Goal: Task Accomplishment & Management: Use online tool/utility

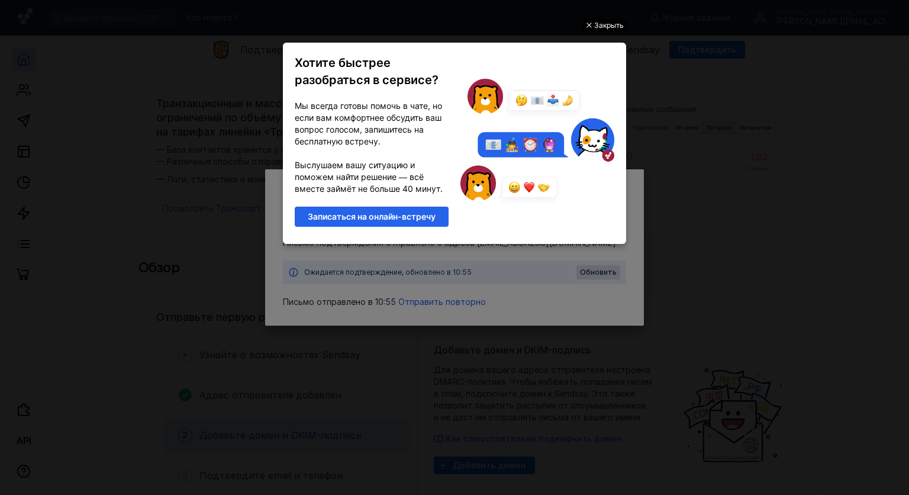
click at [614, 25] on div "Закрыть" at bounding box center [609, 25] width 30 height 13
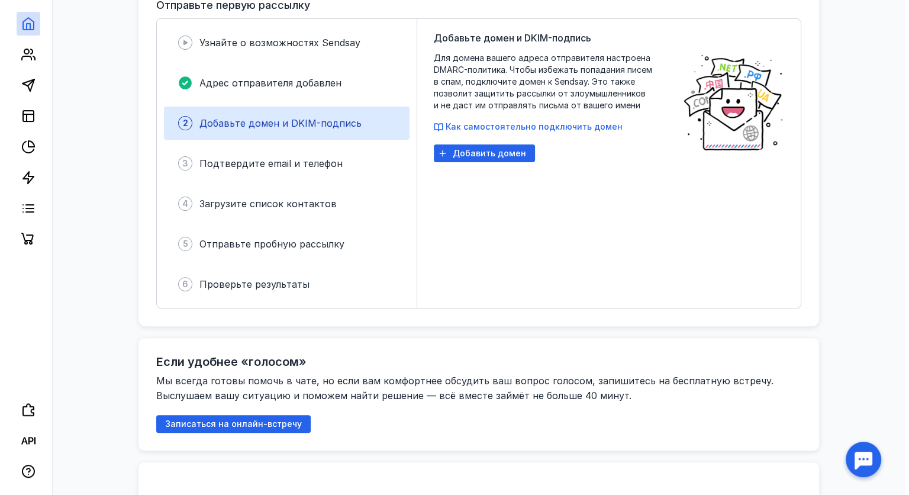
scroll to position [474, 0]
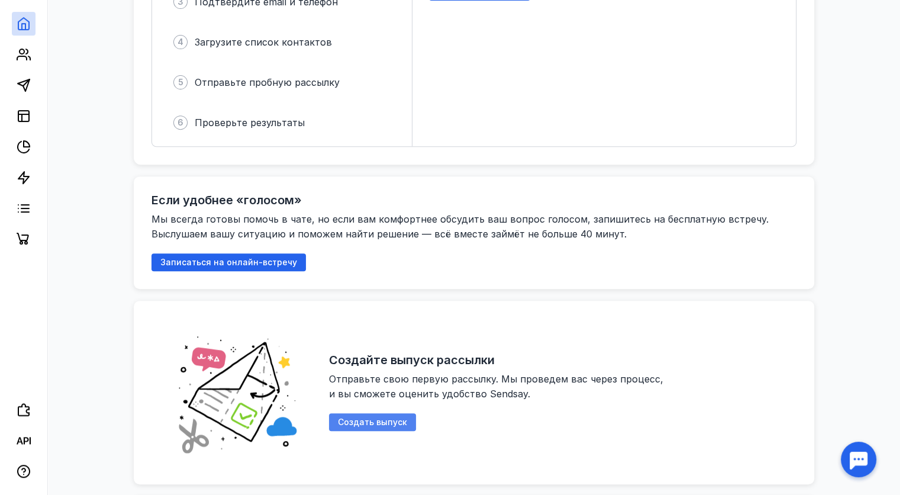
click at [372, 419] on span "Создать выпуск" at bounding box center [372, 422] width 69 height 10
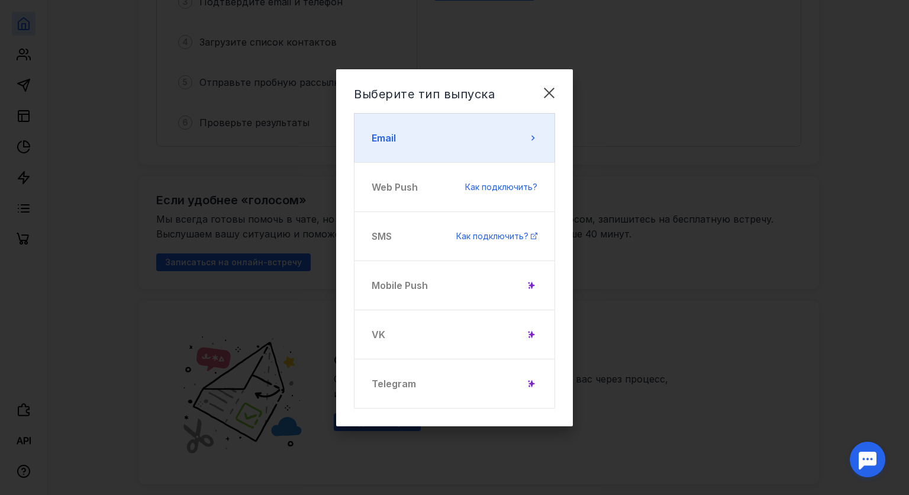
click at [411, 146] on button "Email" at bounding box center [454, 138] width 201 height 50
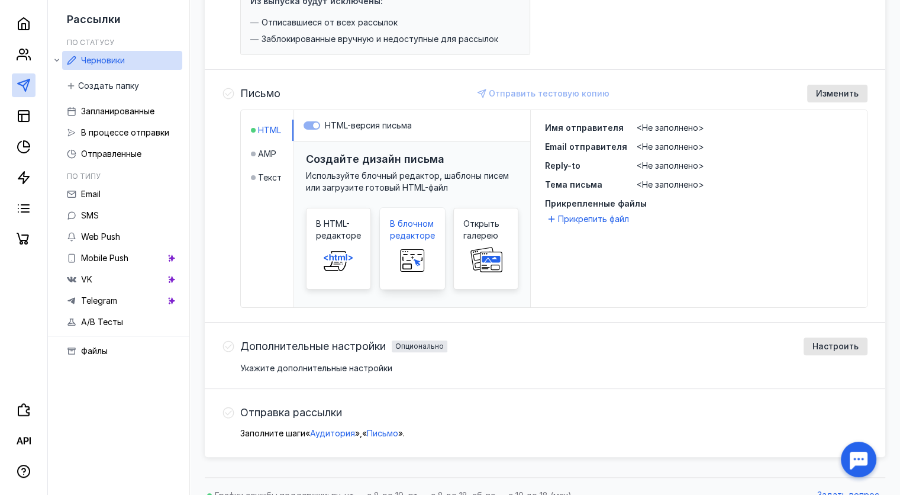
scroll to position [237, 0]
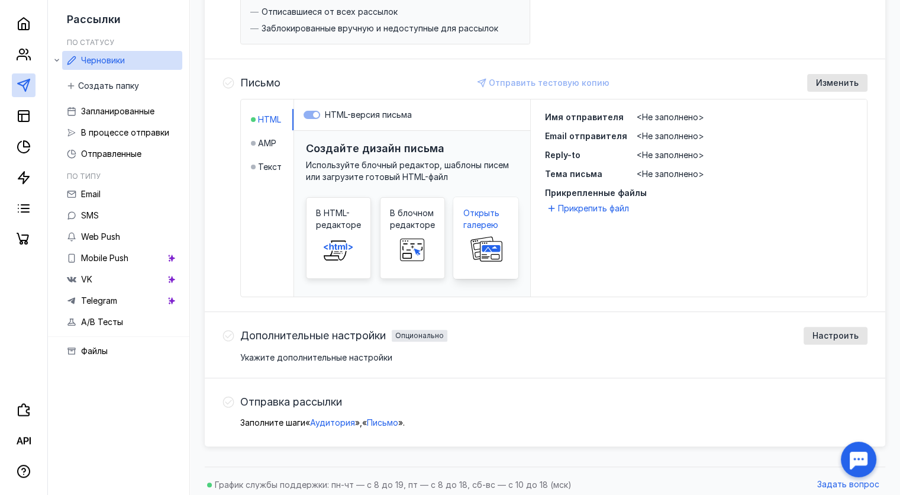
click at [481, 218] on span "Открыть галерею" at bounding box center [485, 219] width 45 height 24
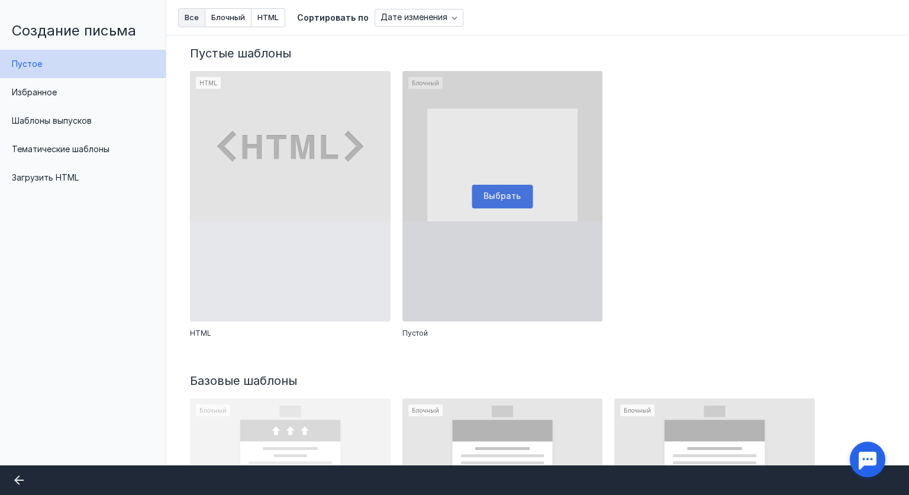
click at [500, 194] on div at bounding box center [502, 196] width 201 height 250
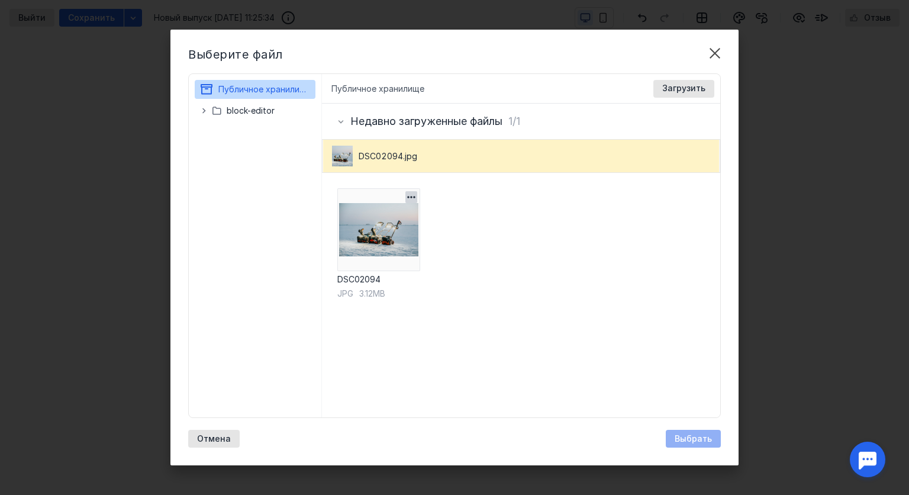
click at [379, 234] on img at bounding box center [378, 229] width 83 height 83
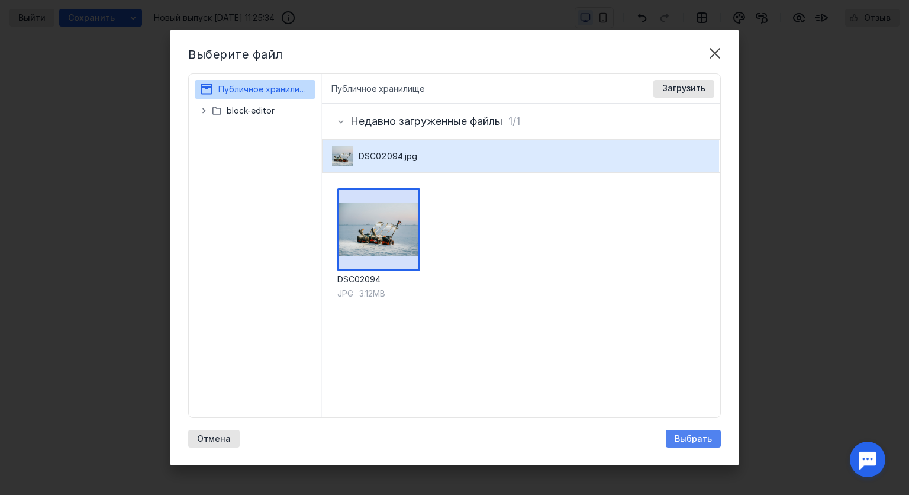
click at [692, 441] on span "Выбрать" at bounding box center [693, 439] width 37 height 10
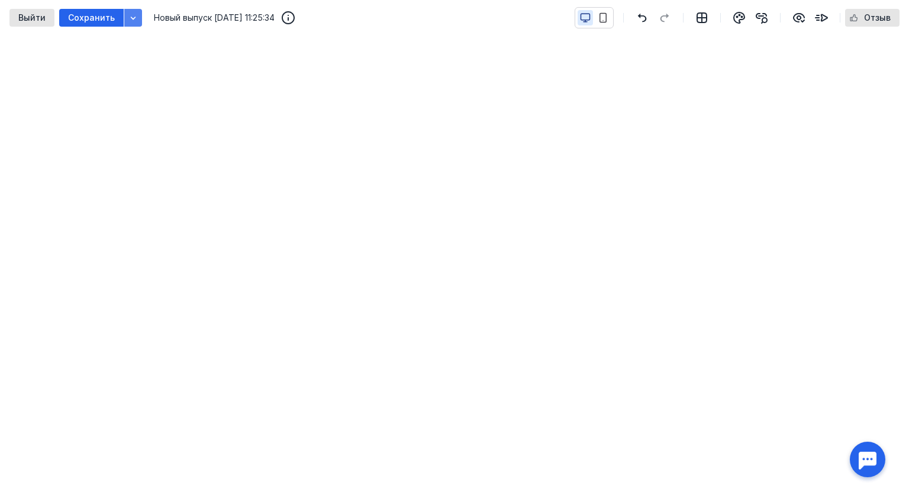
click at [131, 14] on icon "button" at bounding box center [132, 17] width 9 height 9
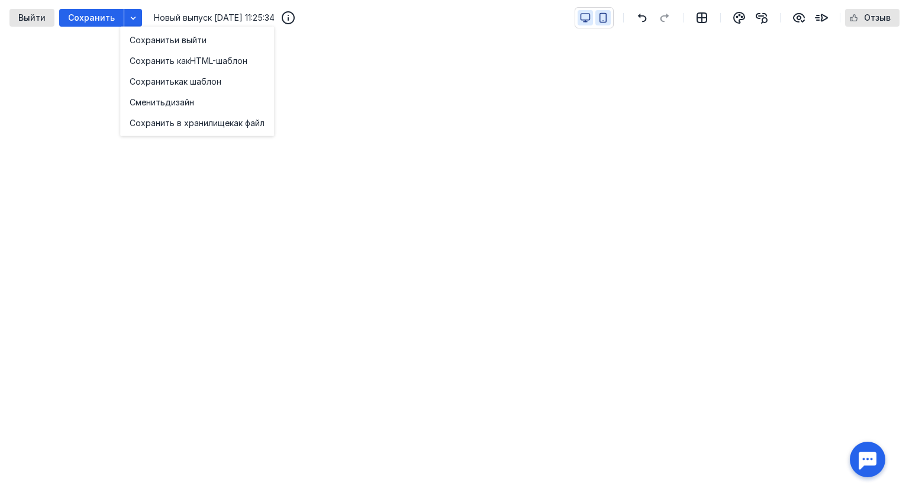
click at [605, 18] on icon "button" at bounding box center [603, 17] width 11 height 11
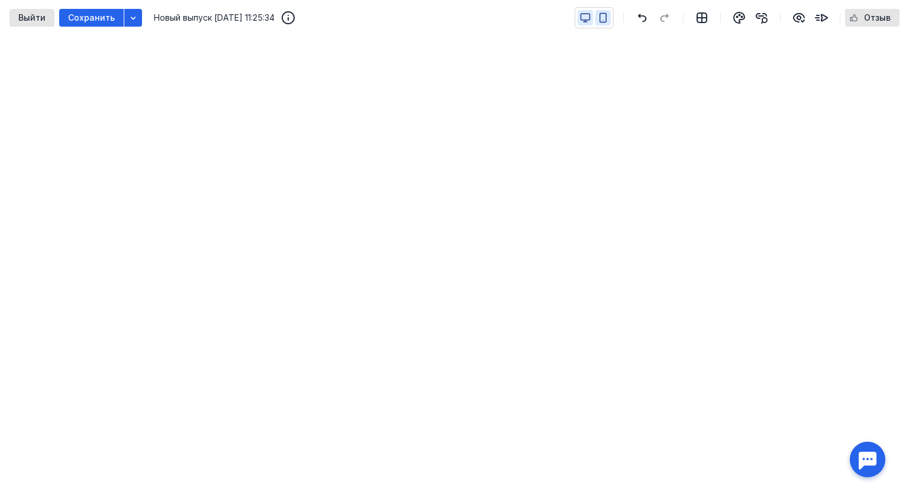
drag, startPoint x: 582, startPoint y: 14, endPoint x: 593, endPoint y: 17, distance: 11.5
click at [582, 15] on icon "button" at bounding box center [585, 17] width 9 height 7
click at [827, 16] on icon "button" at bounding box center [822, 18] width 12 height 7
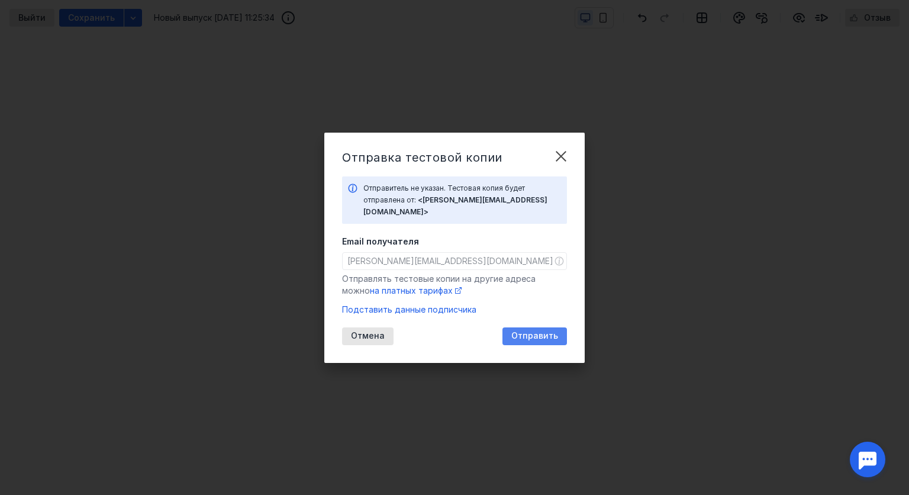
click at [528, 336] on div "Отправить" at bounding box center [535, 336] width 65 height 18
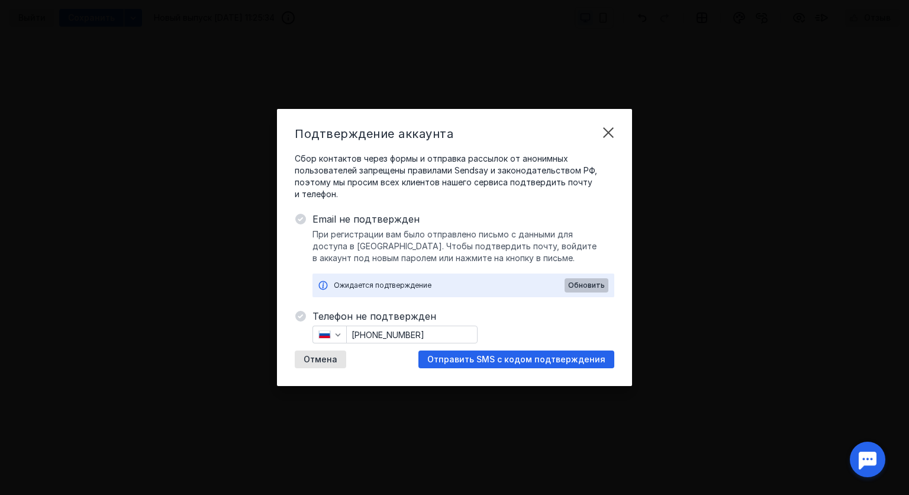
click at [590, 285] on span "Обновить" at bounding box center [586, 285] width 37 height 8
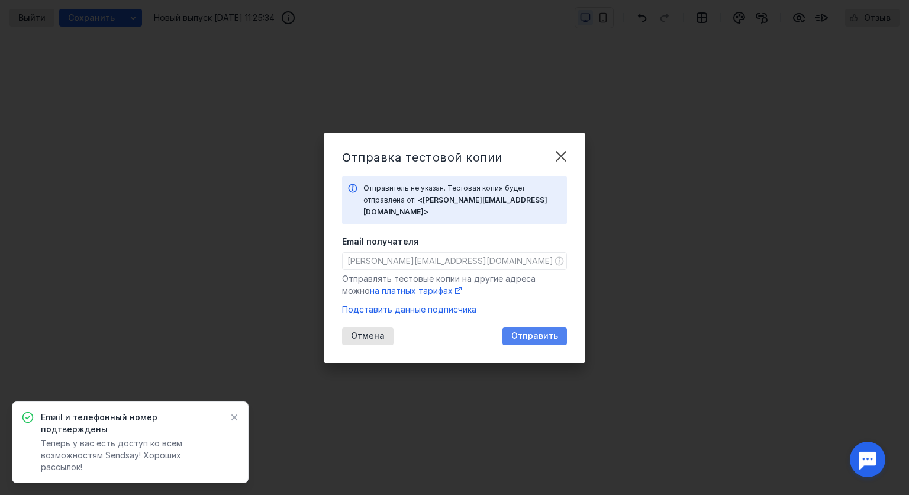
click at [534, 334] on span "Отправить" at bounding box center [534, 336] width 47 height 10
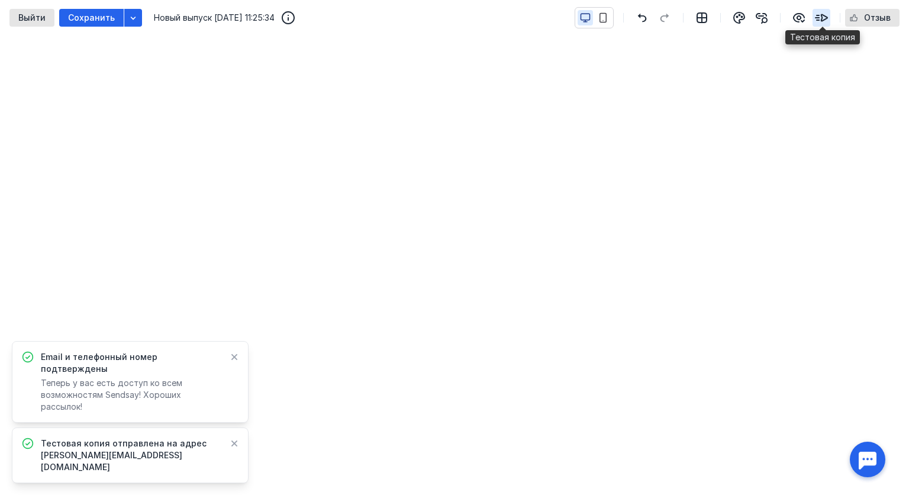
click at [829, 18] on icon "button" at bounding box center [821, 18] width 14 height 14
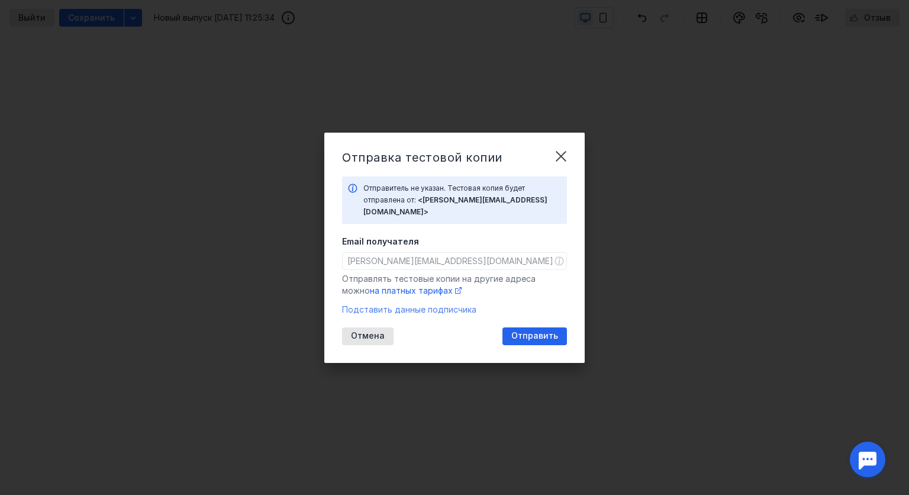
click at [400, 305] on span "Подставить данные подписчика" at bounding box center [409, 309] width 134 height 10
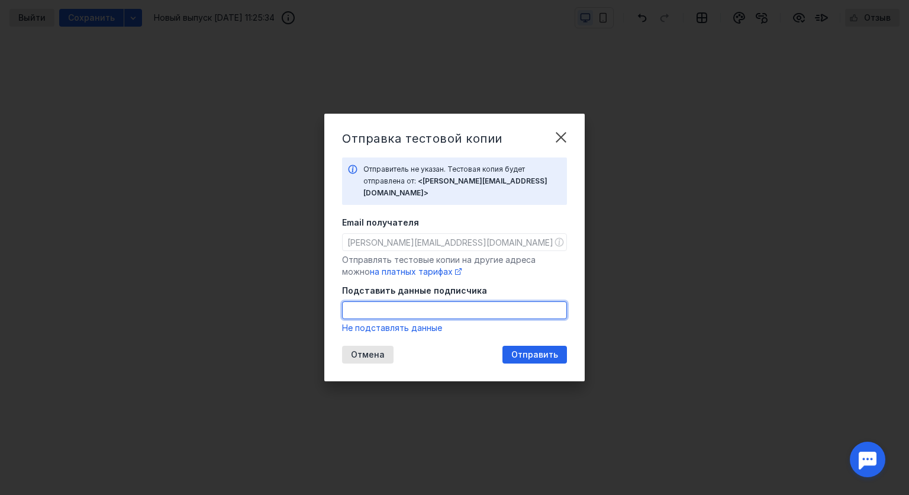
click at [385, 308] on input "Подставить данные подписчика" at bounding box center [455, 310] width 224 height 17
type input "[PERSON_NAME][EMAIL_ADDRESS][DOMAIN_NAME]"
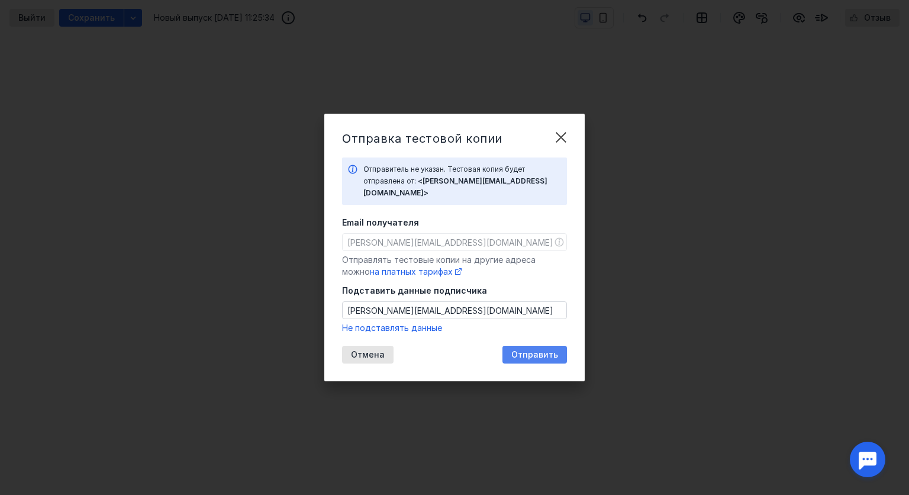
click at [532, 350] on span "Отправить" at bounding box center [534, 355] width 47 height 10
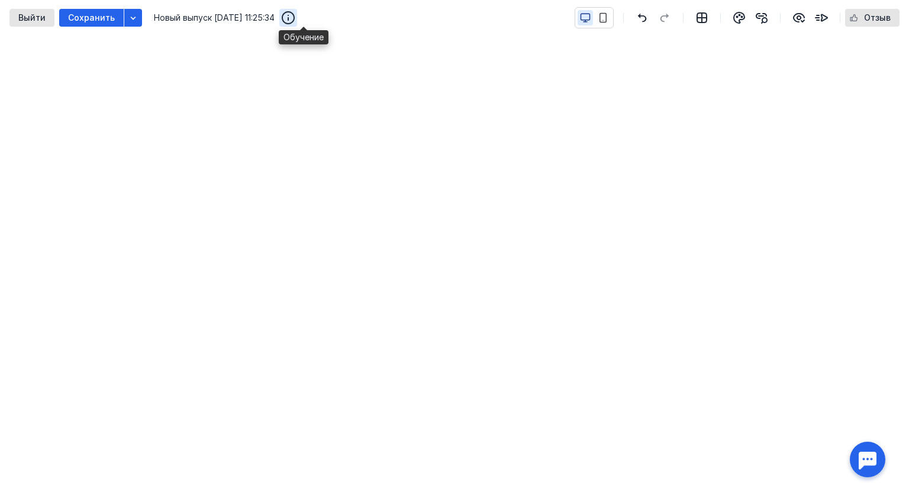
click at [295, 15] on icon "button" at bounding box center [288, 18] width 14 height 14
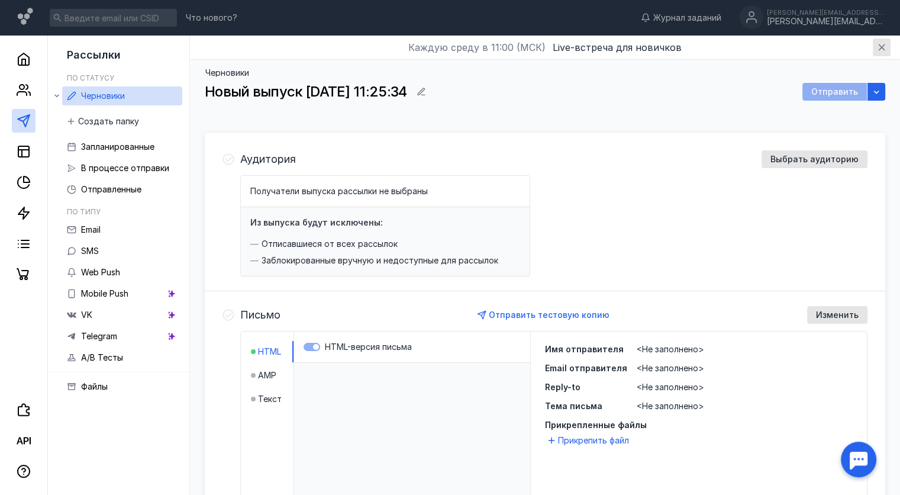
click at [883, 46] on icon "button" at bounding box center [882, 47] width 7 height 7
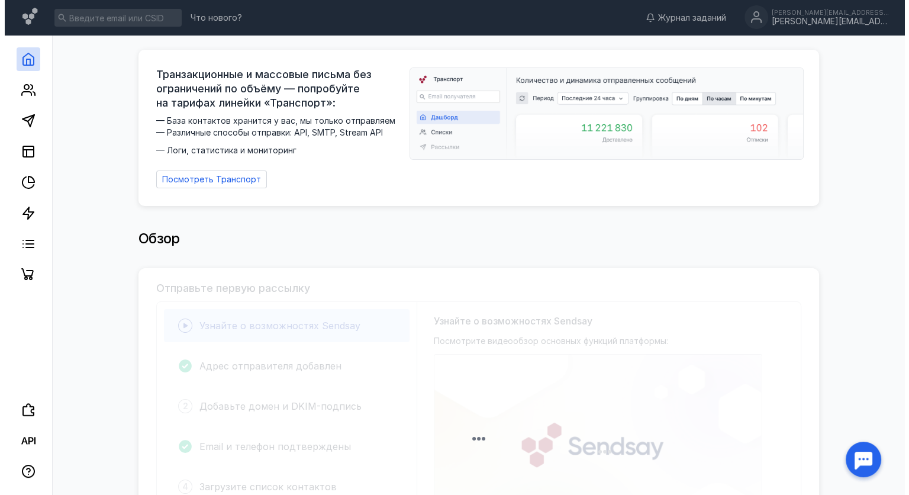
scroll to position [474, 0]
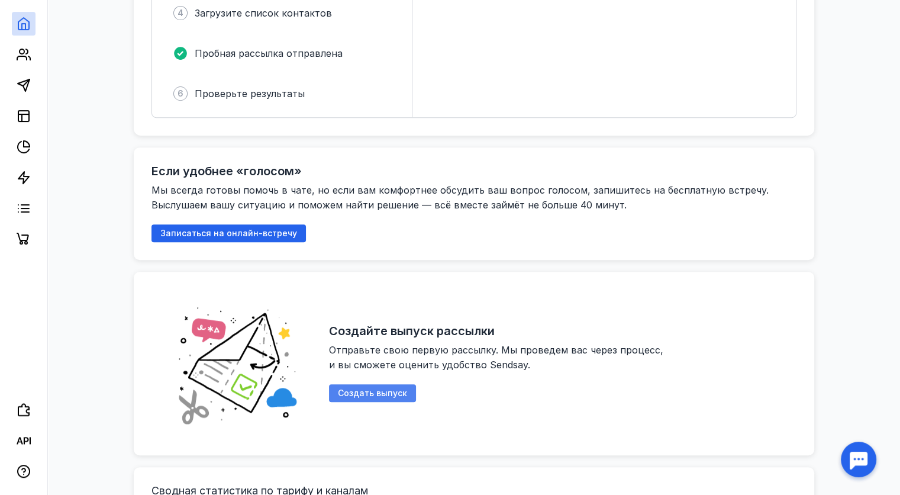
click at [391, 388] on span "Создать выпуск" at bounding box center [372, 393] width 69 height 10
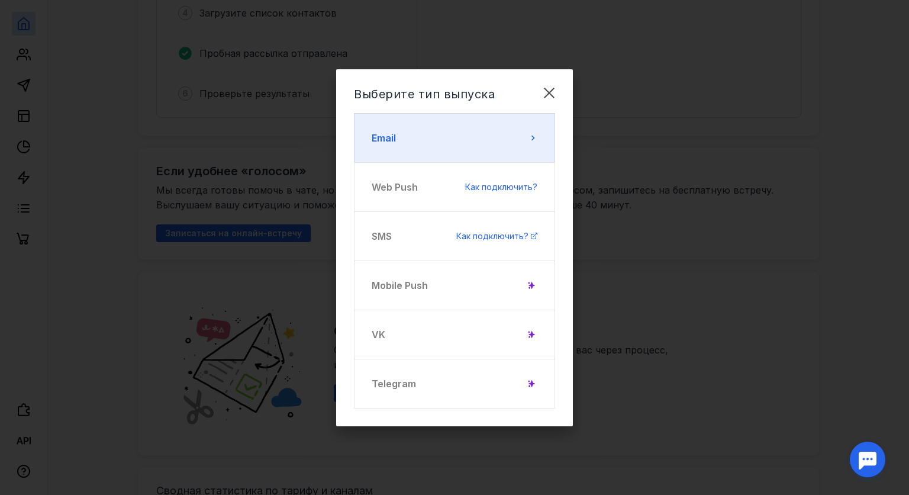
click at [460, 150] on button "Email" at bounding box center [454, 138] width 201 height 50
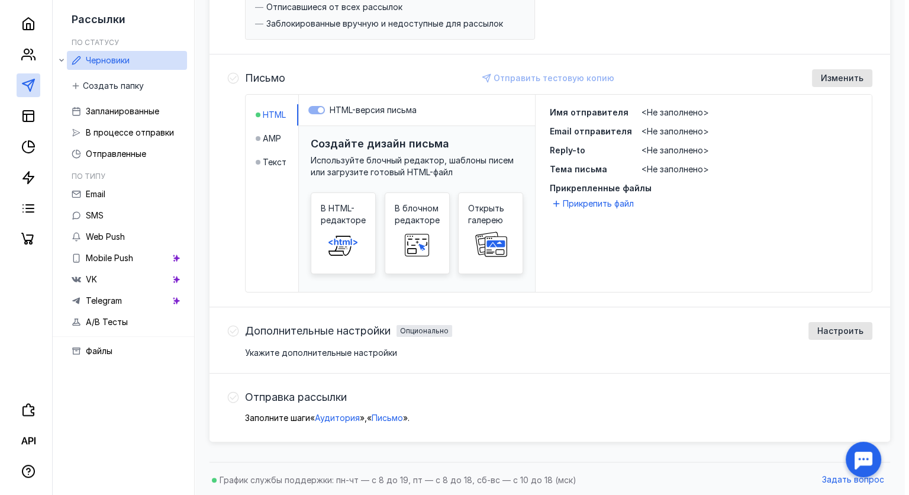
scroll to position [214, 0]
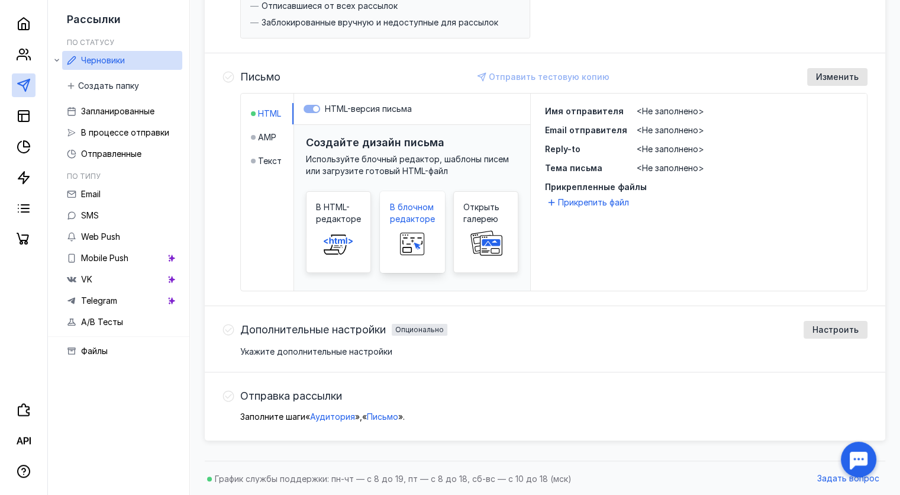
click at [411, 238] on rect at bounding box center [411, 241] width 19 height 6
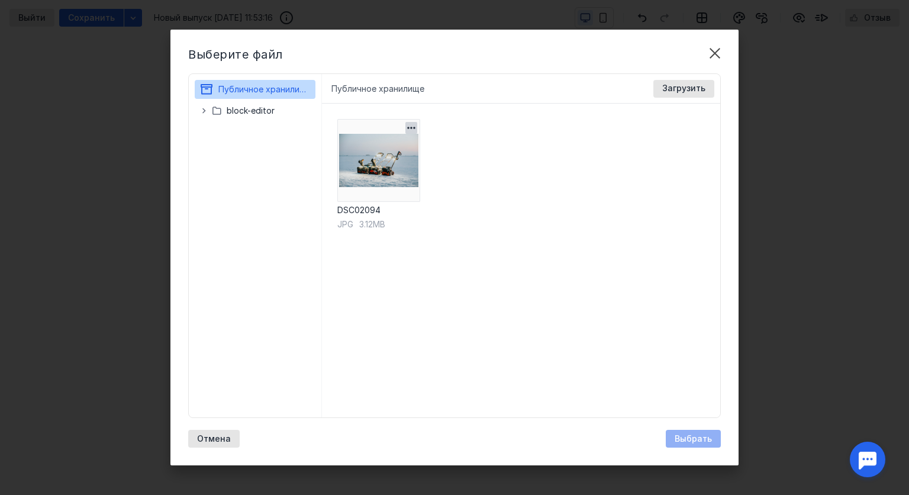
click at [384, 157] on img at bounding box center [378, 160] width 83 height 83
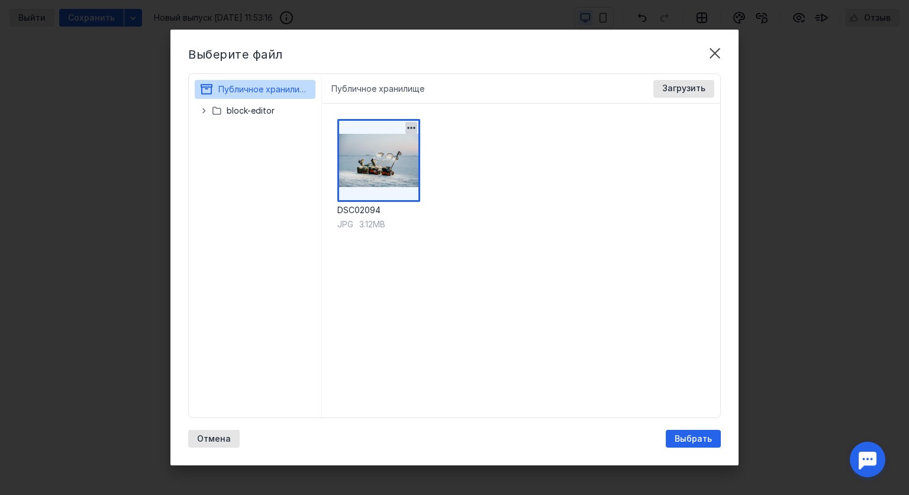
click at [384, 157] on img at bounding box center [378, 160] width 83 height 83
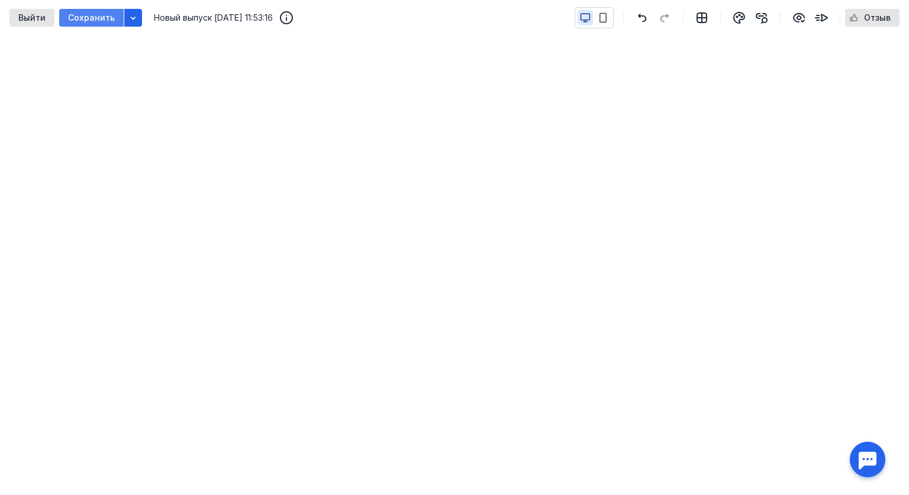
click at [84, 14] on span "Сохранить" at bounding box center [91, 18] width 47 height 10
click at [131, 17] on icon "button" at bounding box center [133, 18] width 5 height 3
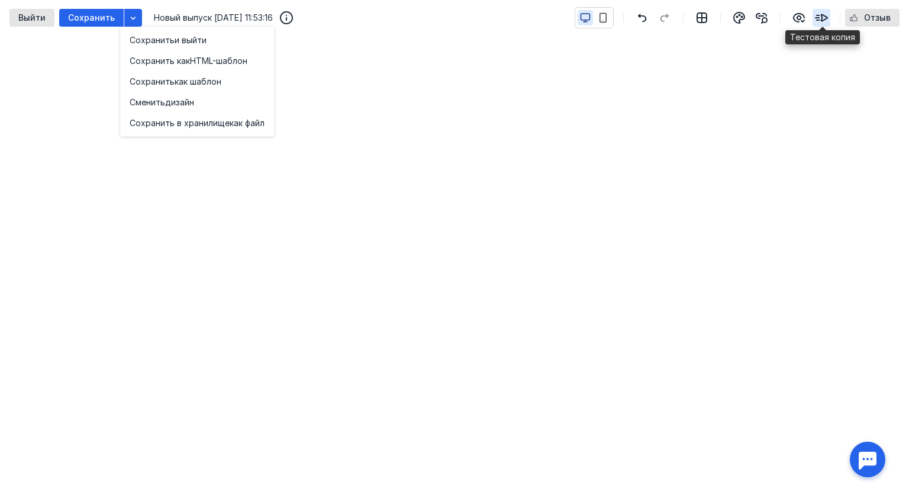
click at [827, 15] on icon "button" at bounding box center [821, 18] width 14 height 14
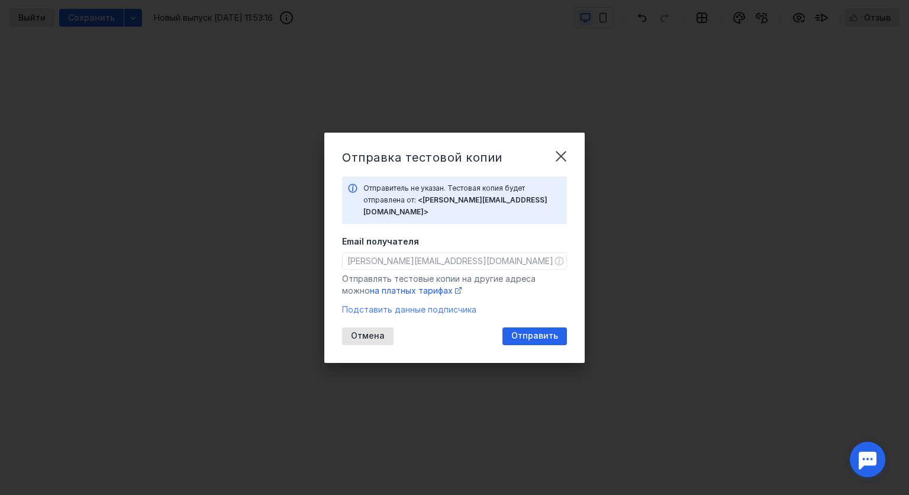
click at [402, 304] on span "Подставить данные подписчика" at bounding box center [409, 309] width 134 height 10
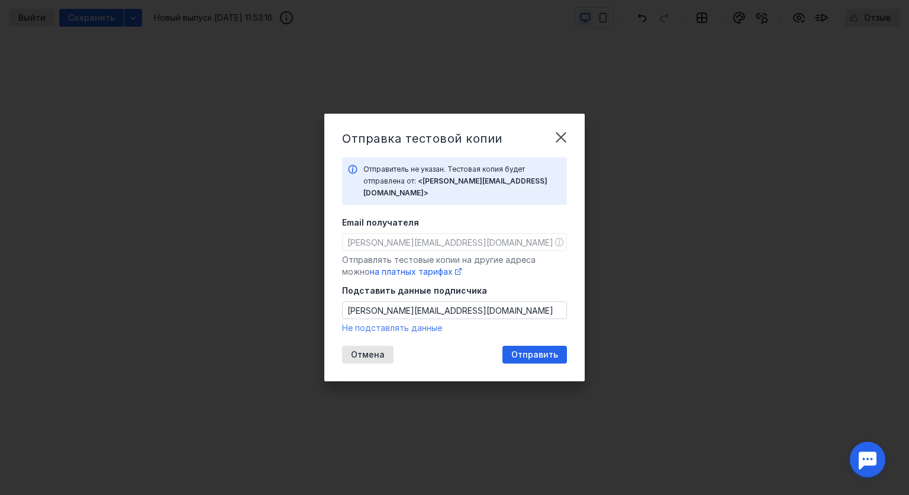
click at [424, 323] on span "Не подставлять данные" at bounding box center [392, 328] width 100 height 10
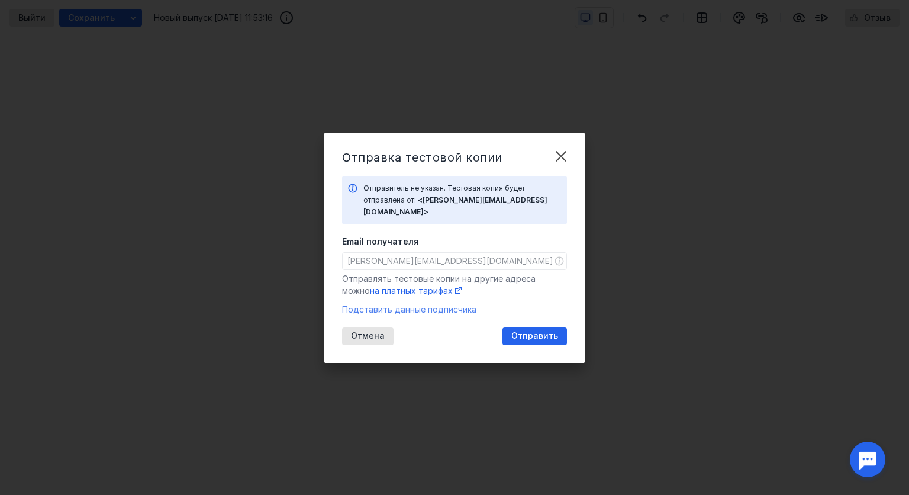
click at [422, 304] on span "Подставить данные подписчика" at bounding box center [409, 309] width 134 height 10
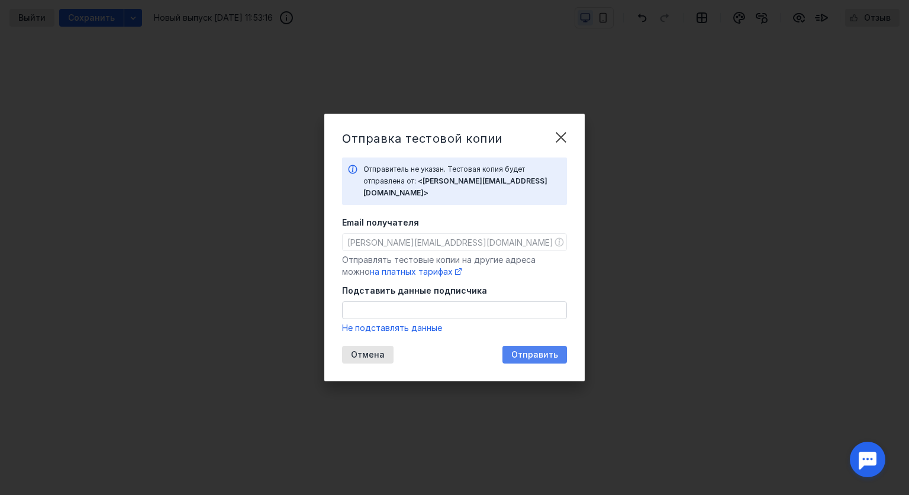
click at [542, 350] on span "Отправить" at bounding box center [534, 355] width 47 height 10
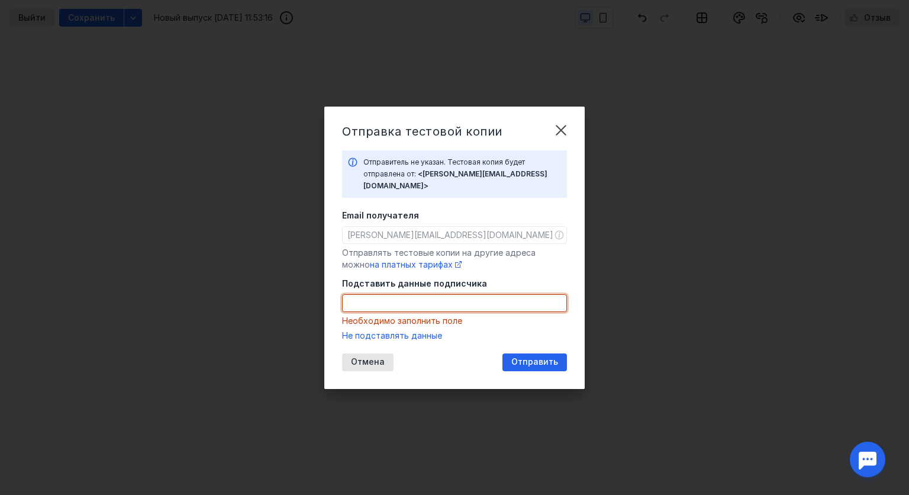
click at [397, 304] on input "Подставить данные подписчика" at bounding box center [455, 303] width 224 height 17
paste input "[EMAIL_ADDRESS][DOMAIN_NAME]"
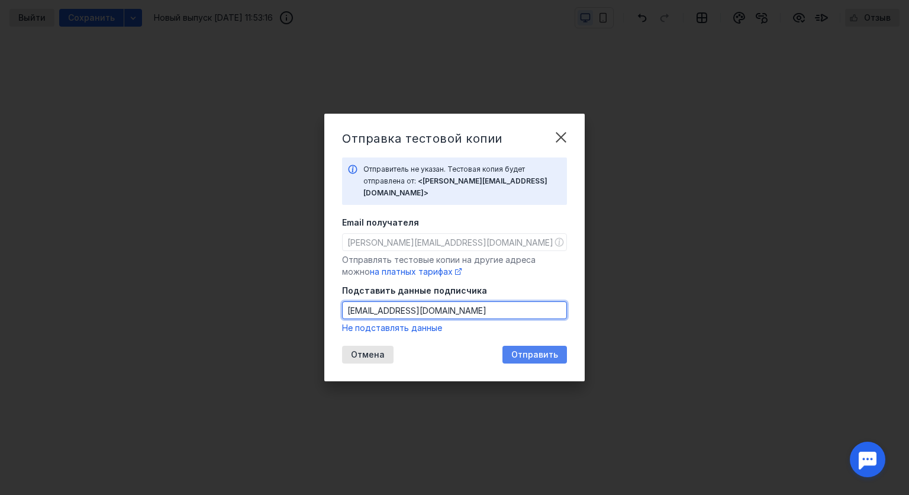
click at [542, 352] on span "Отправить" at bounding box center [534, 355] width 47 height 10
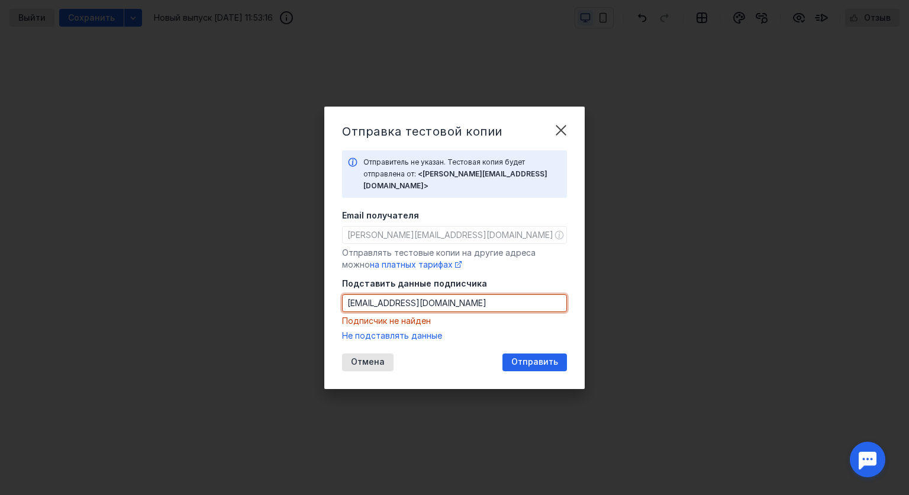
drag, startPoint x: 452, startPoint y: 298, endPoint x: 308, endPoint y: 286, distance: 144.9
click at [308, 286] on div "Отправка тестовой копии Отправитель не указан. Тестовая копия будет отправлена …" at bounding box center [454, 247] width 909 height 495
paste input "[PERSON_NAME].Lopukhin"
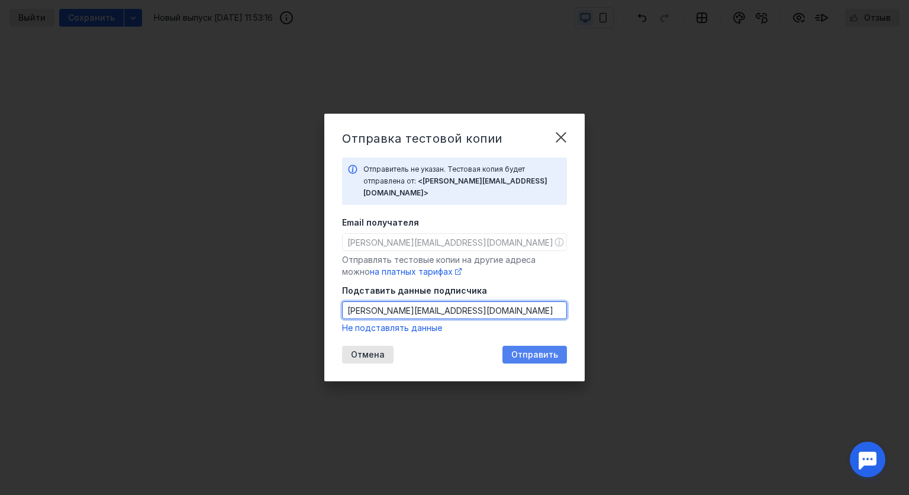
type input "[PERSON_NAME][EMAIL_ADDRESS][DOMAIN_NAME]"
click at [537, 350] on span "Отправить" at bounding box center [534, 355] width 47 height 10
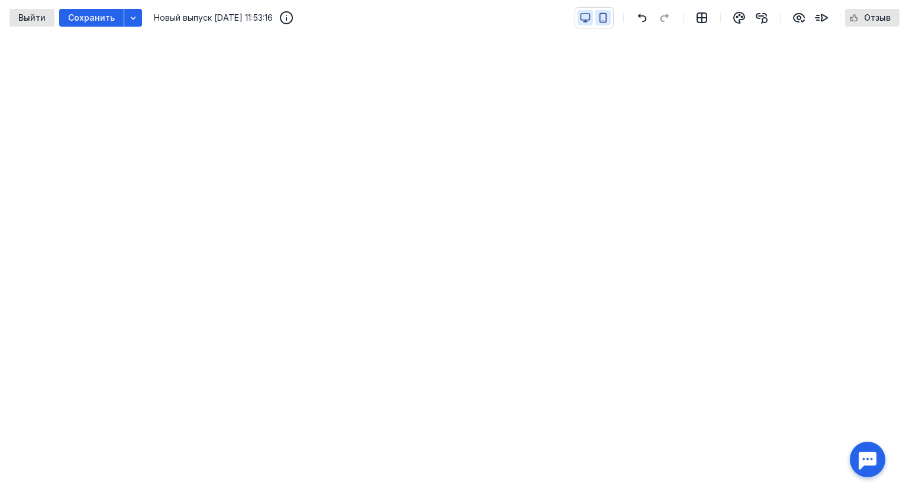
click at [606, 15] on icon "button" at bounding box center [603, 17] width 11 height 11
click at [585, 17] on icon "button" at bounding box center [585, 17] width 11 height 11
click at [824, 14] on icon "button" at bounding box center [821, 18] width 14 height 14
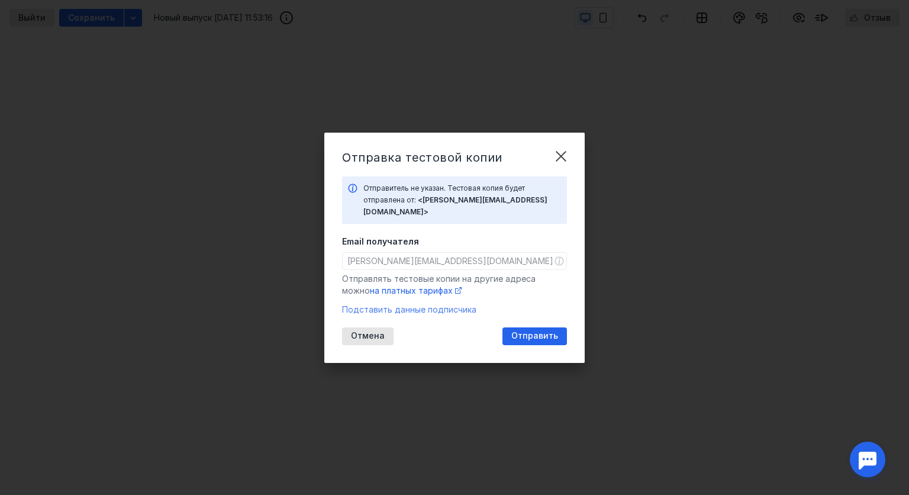
click at [452, 304] on span "Подставить данные подписчика" at bounding box center [409, 309] width 134 height 10
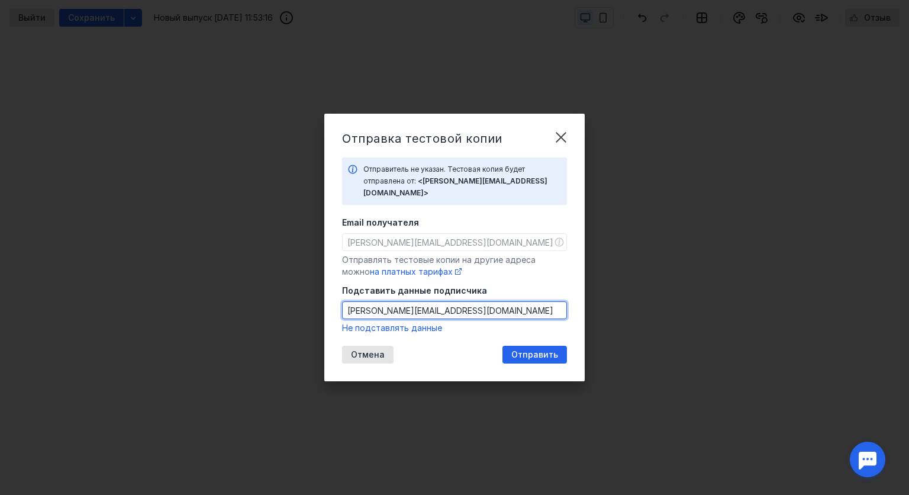
drag, startPoint x: 458, startPoint y: 303, endPoint x: 449, endPoint y: 305, distance: 9.8
click at [449, 305] on input "[PERSON_NAME][EMAIL_ADDRESS][DOMAIN_NAME]" at bounding box center [455, 310] width 224 height 17
type input "[EMAIL_ADDRESS][DOMAIN_NAME]"
click at [534, 350] on span "Отправить" at bounding box center [534, 355] width 47 height 10
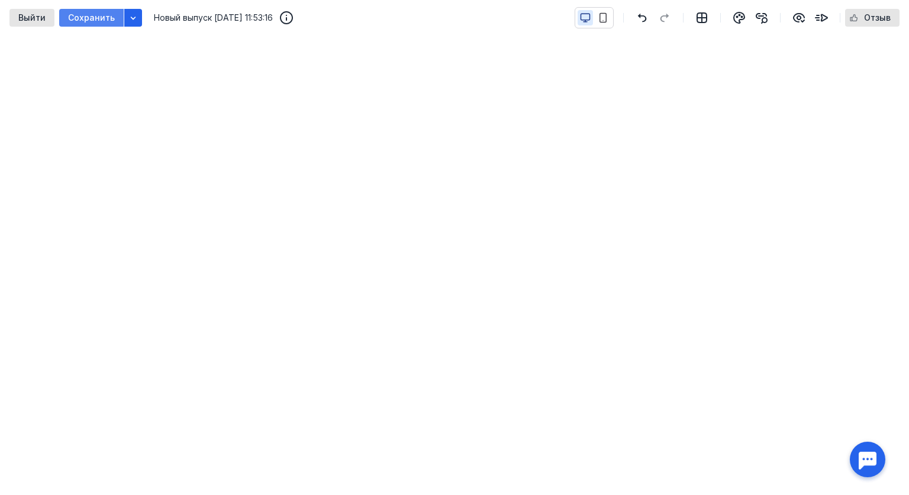
click at [92, 18] on span "Сохранить" at bounding box center [91, 18] width 47 height 10
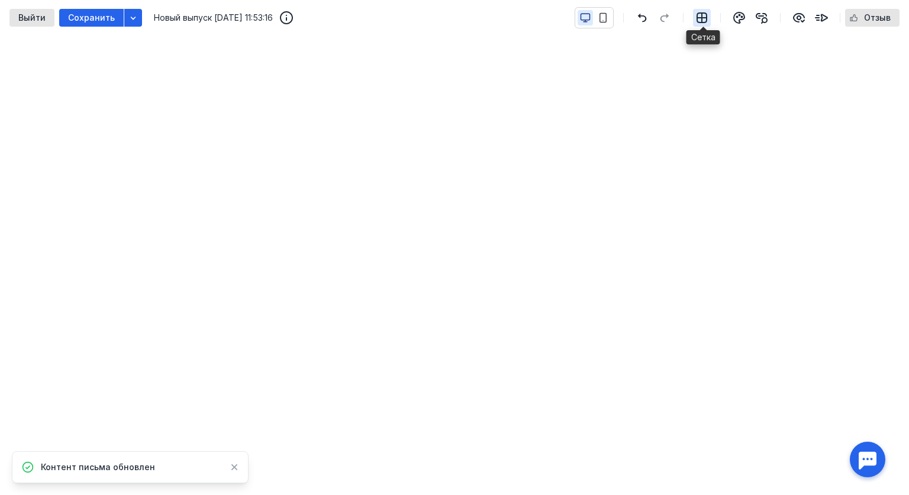
click at [702, 13] on icon "button" at bounding box center [701, 17] width 9 height 9
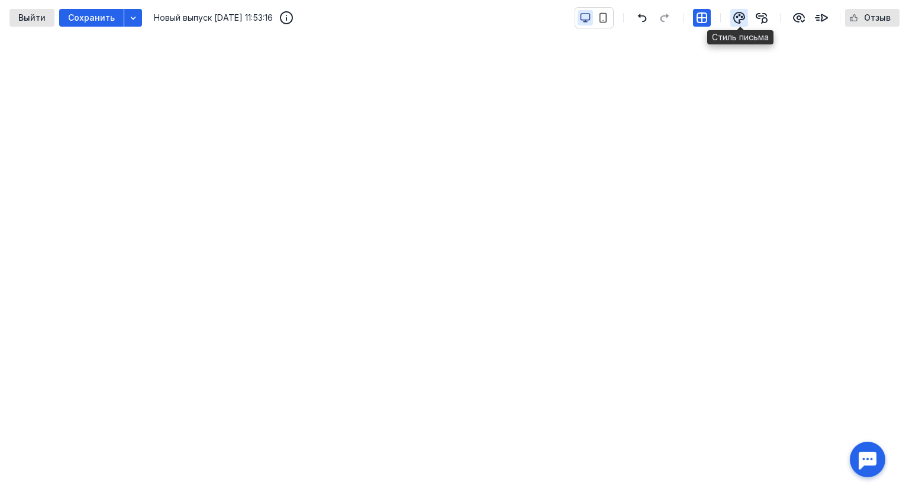
click at [740, 17] on icon "button" at bounding box center [739, 18] width 14 height 14
click at [737, 12] on icon "button" at bounding box center [739, 17] width 11 height 11
click at [802, 15] on icon "button" at bounding box center [799, 18] width 14 height 14
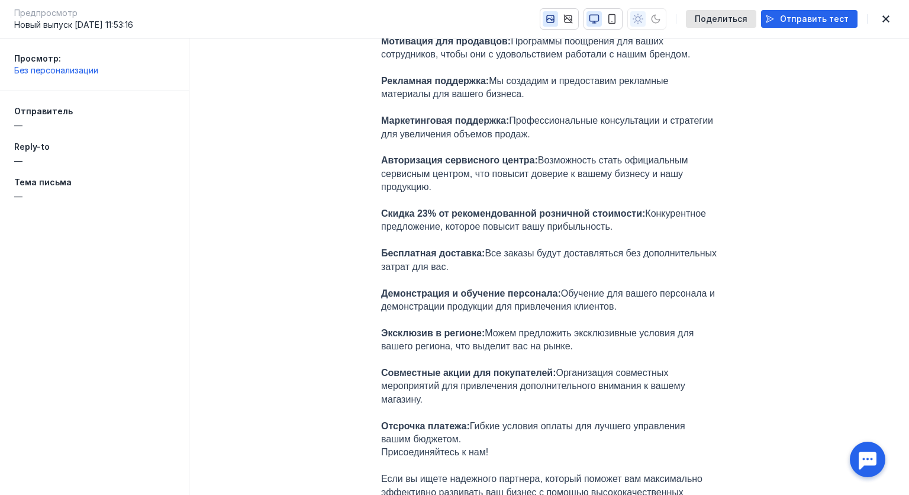
scroll to position [580, 0]
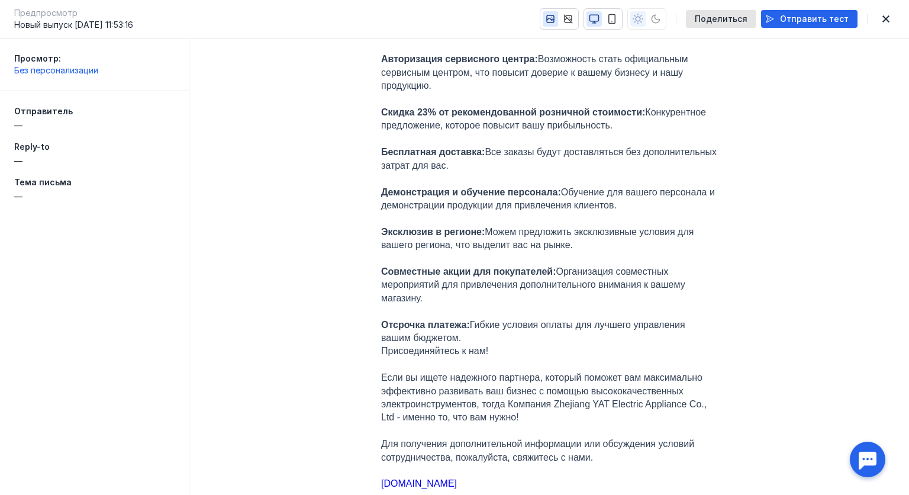
click at [22, 120] on span "—" at bounding box center [18, 126] width 8 height 12
click at [30, 71] on span "Без персонализации" at bounding box center [56, 70] width 84 height 10
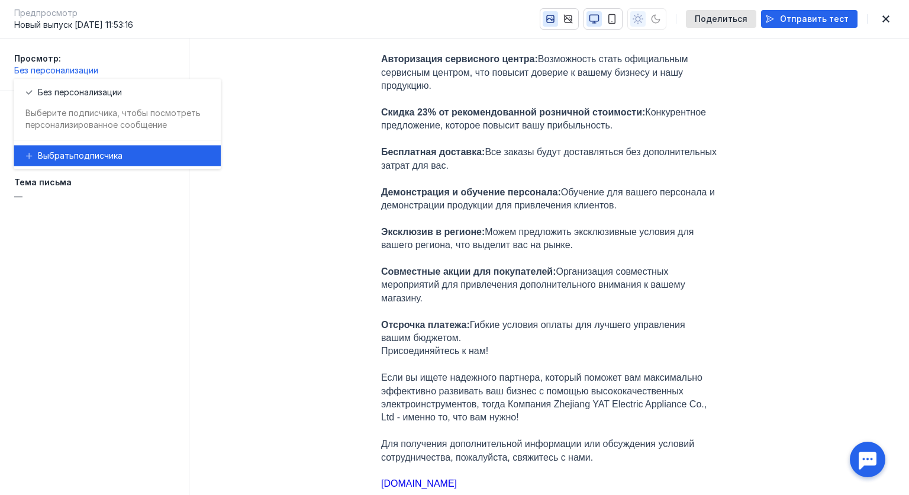
click at [49, 154] on span "Выбрать" at bounding box center [56, 156] width 36 height 12
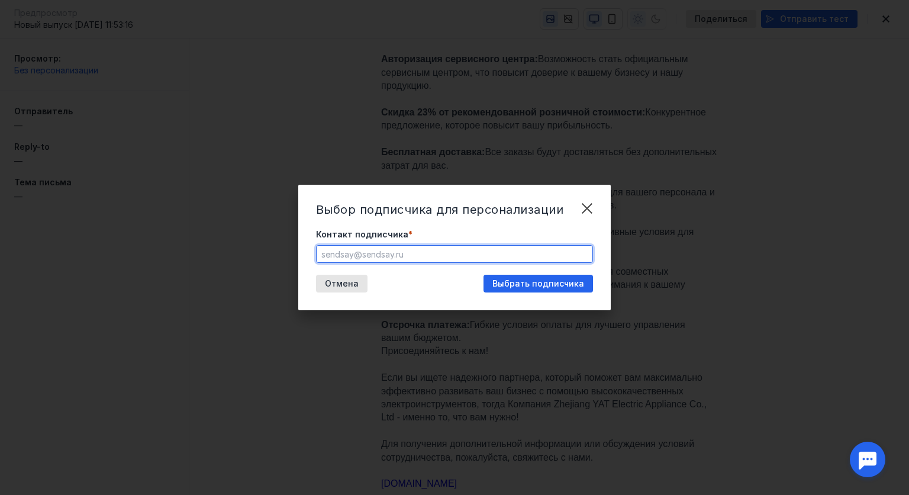
click at [381, 255] on input "Контакт подписчика *" at bounding box center [455, 254] width 276 height 17
type input "[EMAIL_ADDRESS][DOMAIN_NAME]"
click at [517, 285] on span "Выбрать подписчика" at bounding box center [538, 284] width 92 height 10
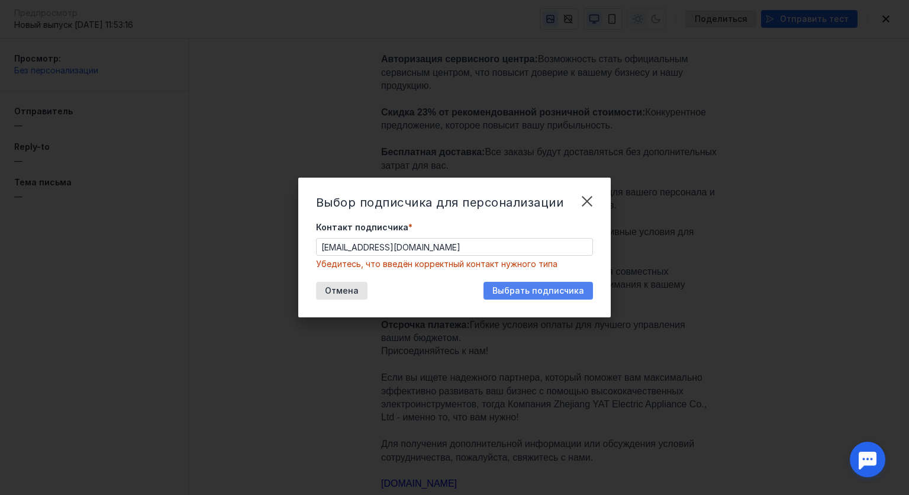
click at [539, 294] on span "Выбрать подписчика" at bounding box center [538, 291] width 92 height 10
click at [390, 240] on input "[EMAIL_ADDRESS][DOMAIN_NAME]" at bounding box center [455, 247] width 276 height 17
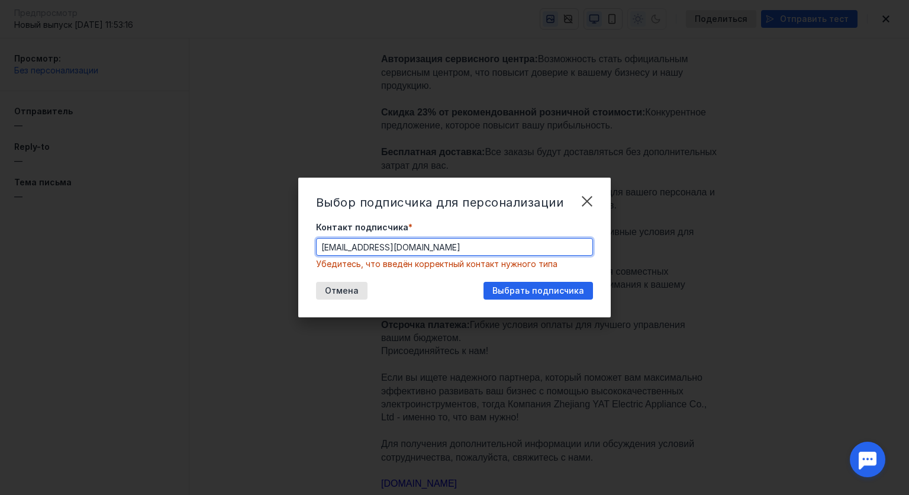
drag, startPoint x: 388, startPoint y: 223, endPoint x: 414, endPoint y: 218, distance: 25.9
click at [388, 223] on span "Контакт подписчика" at bounding box center [362, 227] width 92 height 12
click at [388, 239] on input "[EMAIL_ADDRESS][DOMAIN_NAME]" at bounding box center [455, 247] width 276 height 17
drag, startPoint x: 778, startPoint y: 240, endPoint x: 588, endPoint y: 203, distance: 193.6
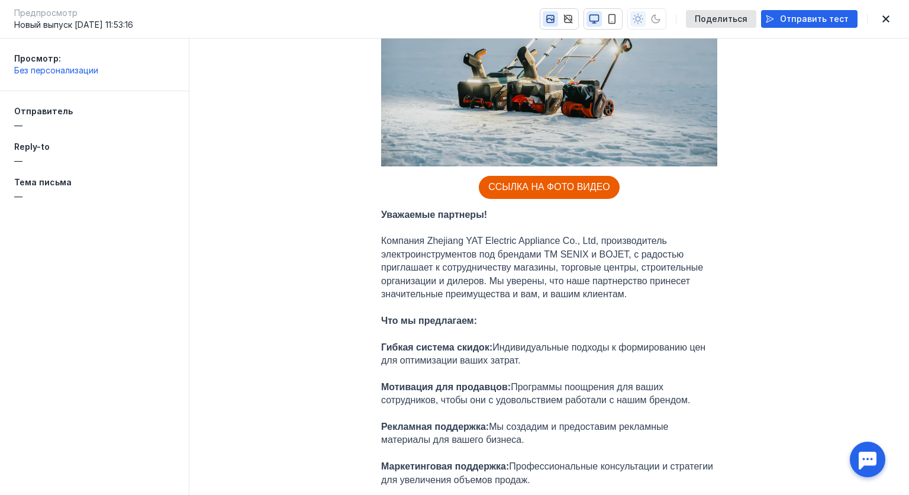
scroll to position [47, 0]
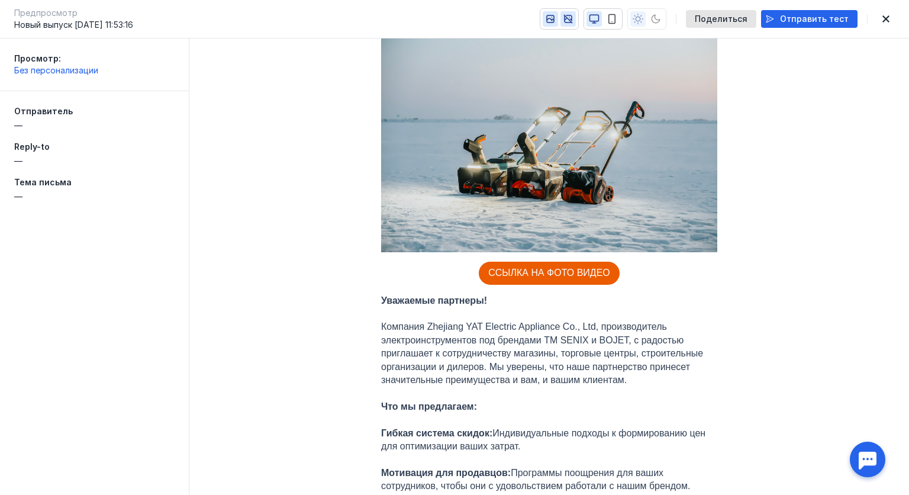
click at [574, 21] on icon "button" at bounding box center [568, 19] width 11 height 11
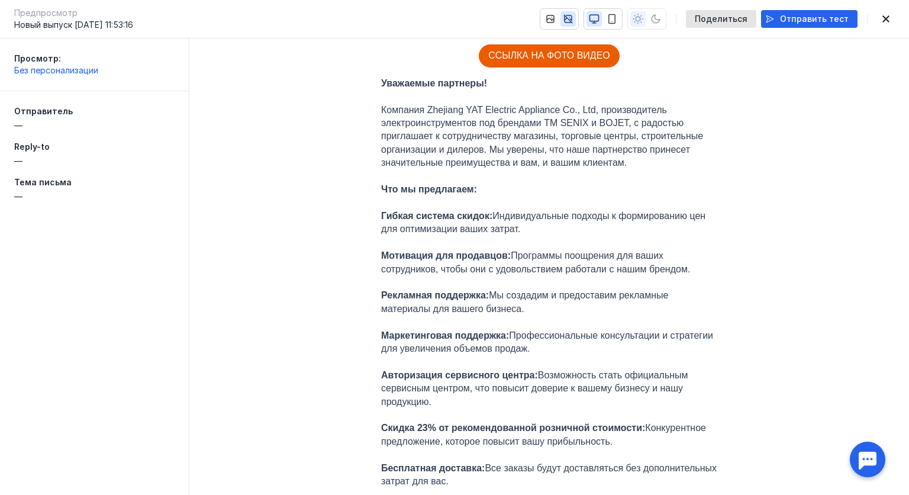
scroll to position [0, 0]
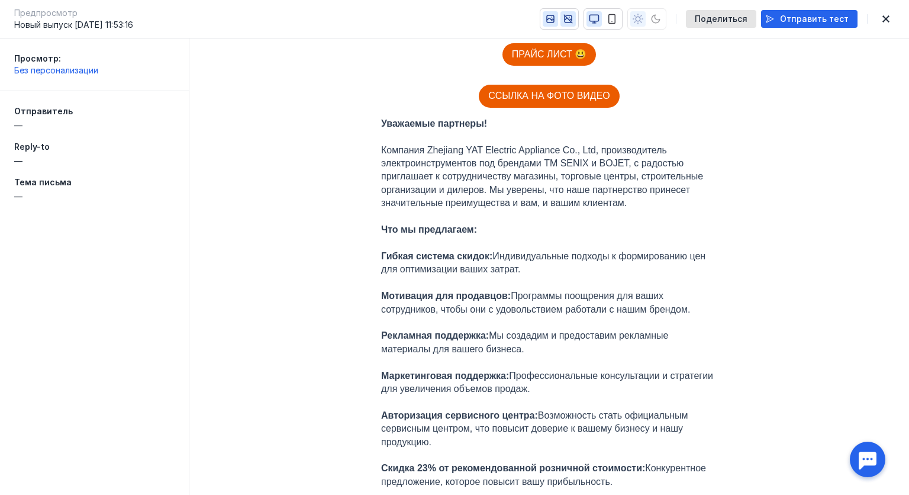
click at [554, 15] on icon "button" at bounding box center [550, 18] width 7 height 7
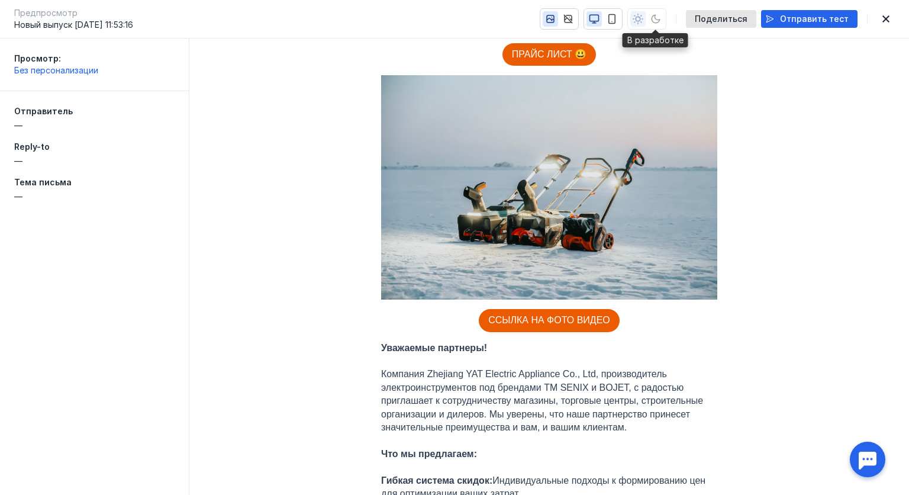
click at [661, 17] on div at bounding box center [646, 18] width 39 height 21
drag, startPoint x: 665, startPoint y: 20, endPoint x: 656, endPoint y: 21, distance: 8.5
click at [664, 20] on div at bounding box center [646, 18] width 39 height 21
click at [646, 19] on div at bounding box center [646, 18] width 39 height 21
click at [793, 17] on span "Отправить тест" at bounding box center [814, 19] width 69 height 10
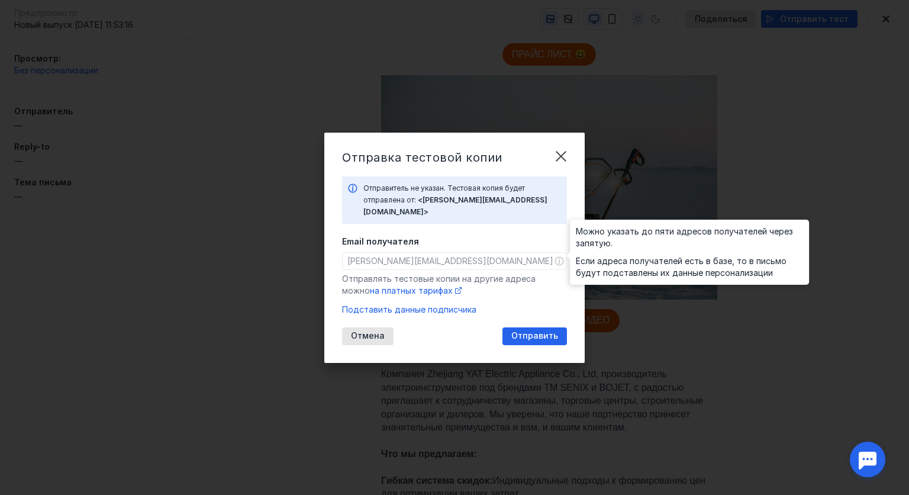
click at [558, 257] on icon at bounding box center [559, 260] width 9 height 9
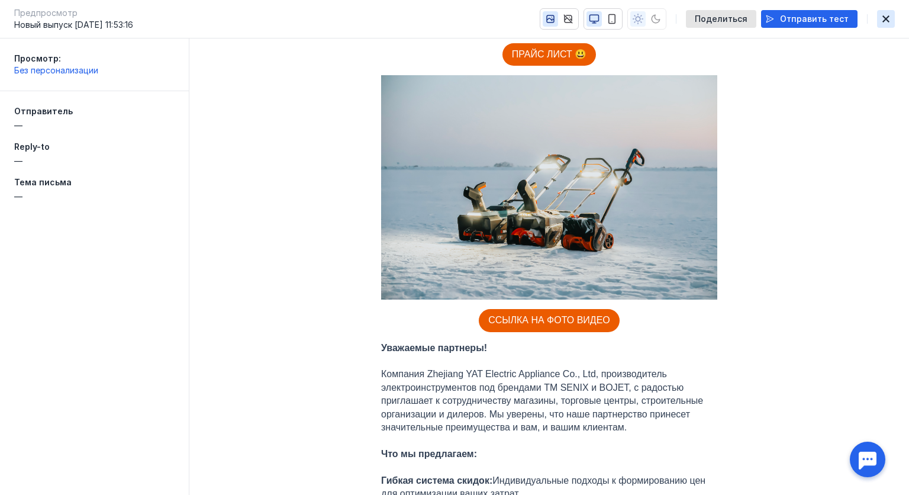
click at [886, 18] on icon "button" at bounding box center [886, 18] width 7 height 7
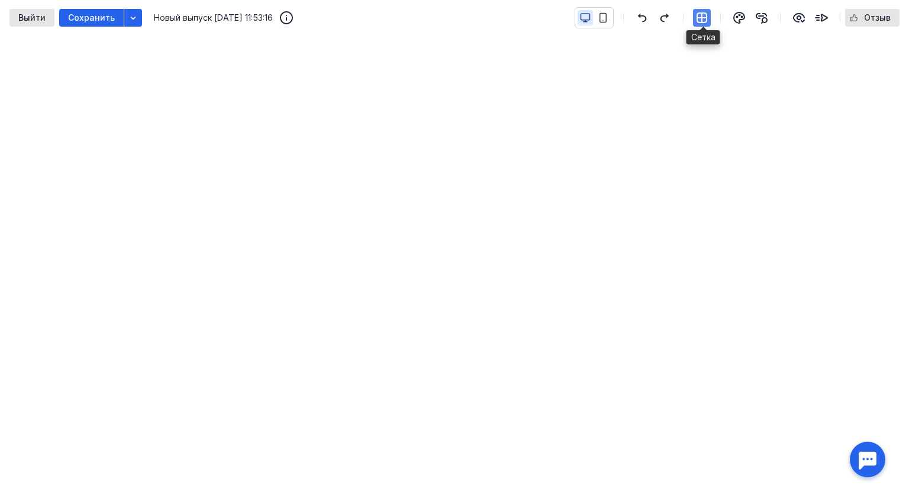
click at [703, 15] on icon "button" at bounding box center [701, 17] width 9 height 9
click at [824, 14] on icon "button" at bounding box center [821, 18] width 14 height 14
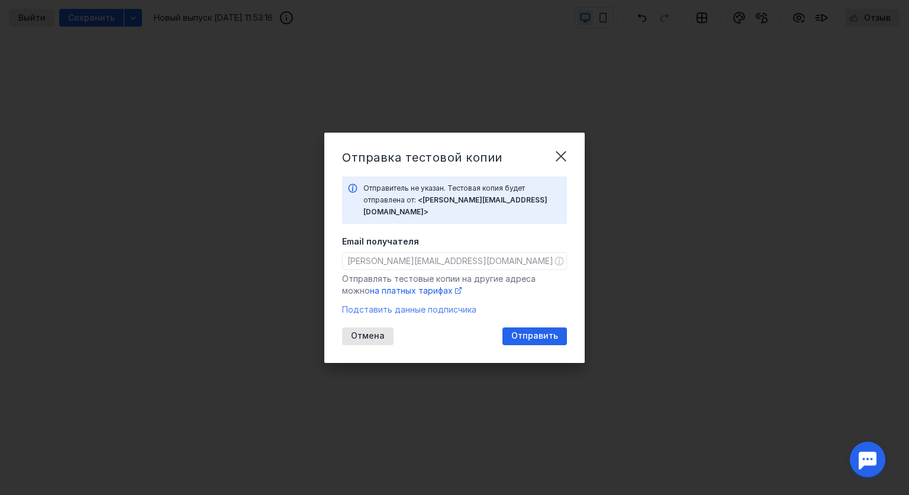
click at [429, 304] on span "Подставить данные подписчика" at bounding box center [409, 309] width 134 height 10
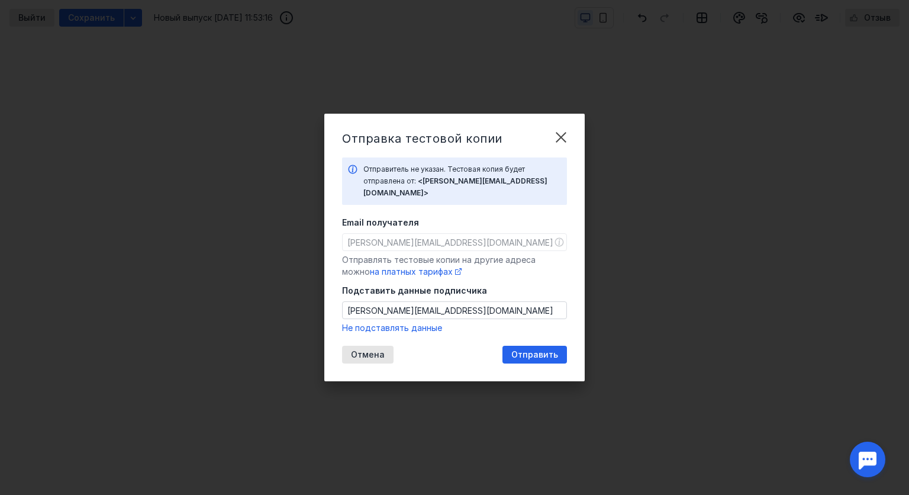
click at [355, 174] on icon at bounding box center [352, 169] width 9 height 9
click at [352, 174] on icon at bounding box center [352, 169] width 9 height 9
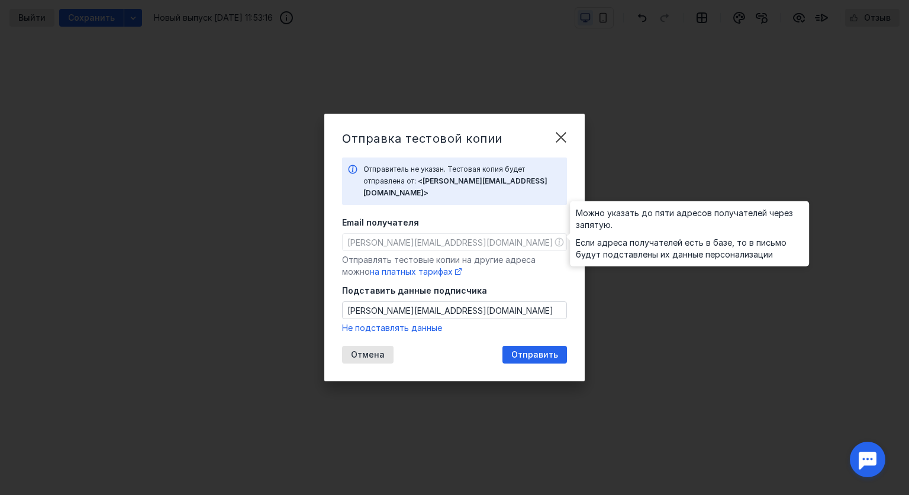
click at [562, 238] on icon at bounding box center [559, 242] width 9 height 9
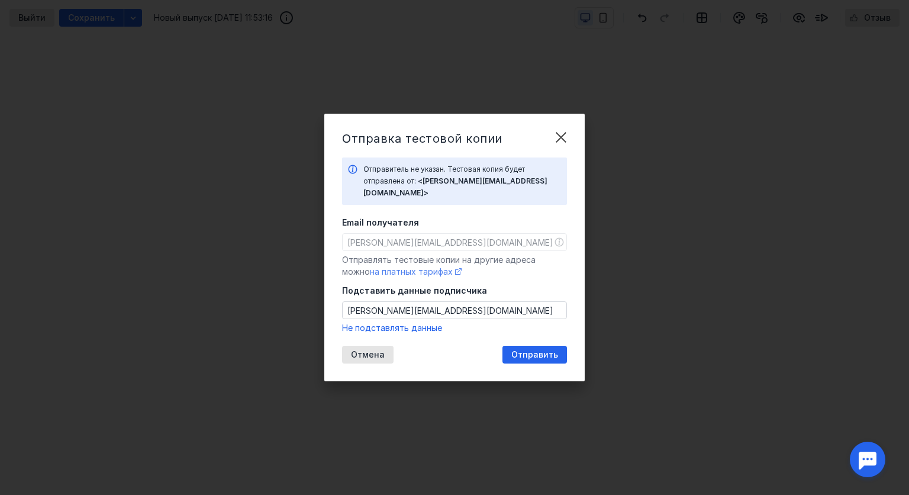
click at [411, 268] on span "на платных тарифах" at bounding box center [411, 271] width 83 height 10
drag, startPoint x: 455, startPoint y: 304, endPoint x: 315, endPoint y: 273, distance: 142.5
click at [315, 274] on div "Отправка тестовой копии Отправитель не указан. Тестовая копия будет отправлена …" at bounding box center [454, 247] width 909 height 495
paste input "Head Of Sales Turgenev R.M. <[EMAIL_ADDRESS][DOMAIN_NAME]>"
drag, startPoint x: 452, startPoint y: 302, endPoint x: 319, endPoint y: 270, distance: 137.0
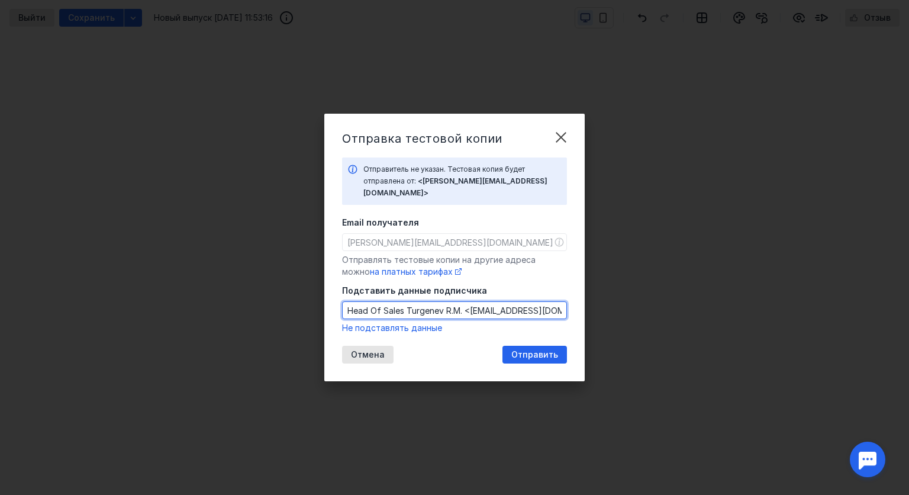
click at [319, 270] on div "Отправка тестовой копии Отправитель не указан. Тестовая копия будет отправлена …" at bounding box center [454, 247] width 909 height 495
click at [476, 304] on input "[EMAIL_ADDRESS][DOMAIN_NAME]>" at bounding box center [455, 310] width 224 height 17
type input "[EMAIL_ADDRESS][DOMAIN_NAME]"
click at [540, 350] on span "Отправить" at bounding box center [534, 355] width 47 height 10
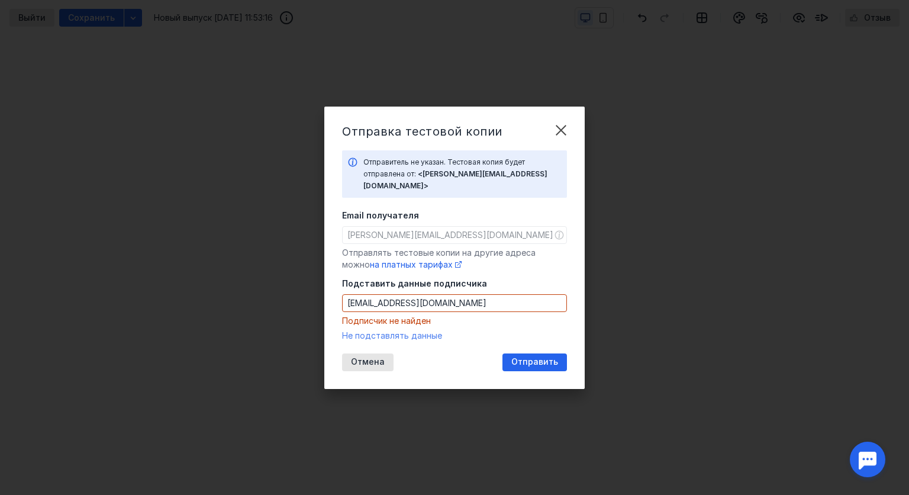
click at [393, 331] on span "Не подставлять данные" at bounding box center [392, 335] width 100 height 10
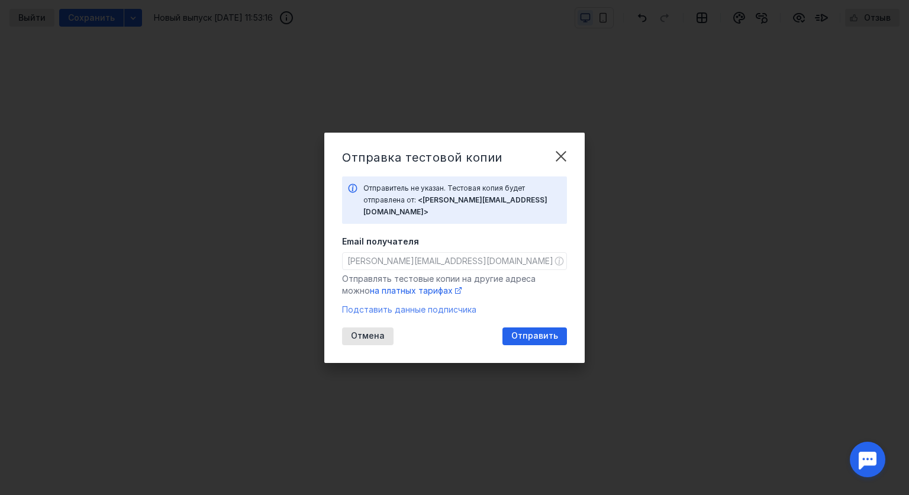
click at [408, 304] on span "Подставить данные подписчика" at bounding box center [409, 309] width 134 height 10
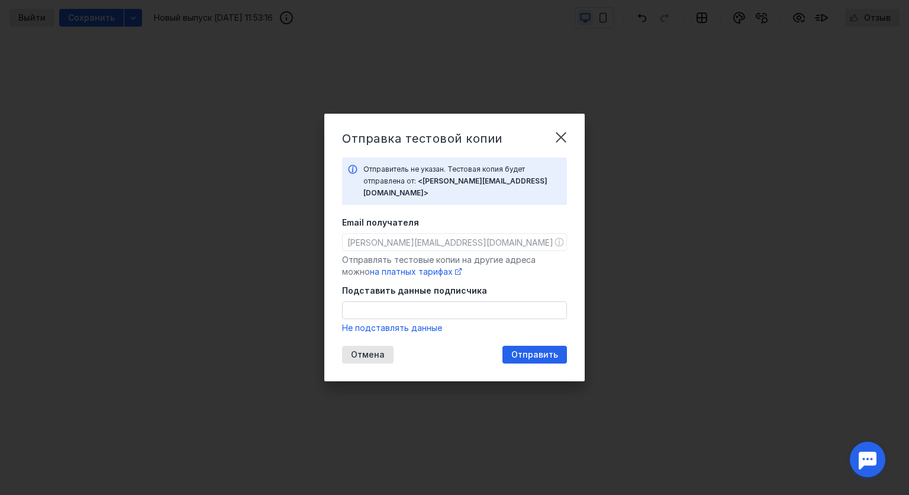
click at [402, 310] on input "Подставить данные подписчика" at bounding box center [455, 310] width 224 height 17
paste input "Head Of Sales Turgenev R.M. <[EMAIL_ADDRESS][DOMAIN_NAME]>"
drag, startPoint x: 455, startPoint y: 308, endPoint x: 343, endPoint y: 288, distance: 113.7
click at [343, 302] on input "Head Of Sales Turgenev R.M. <[EMAIL_ADDRESS][DOMAIN_NAME]>" at bounding box center [455, 310] width 224 height 17
click at [464, 310] on input "[EMAIL_ADDRESS][DOMAIN_NAME]>" at bounding box center [455, 310] width 224 height 17
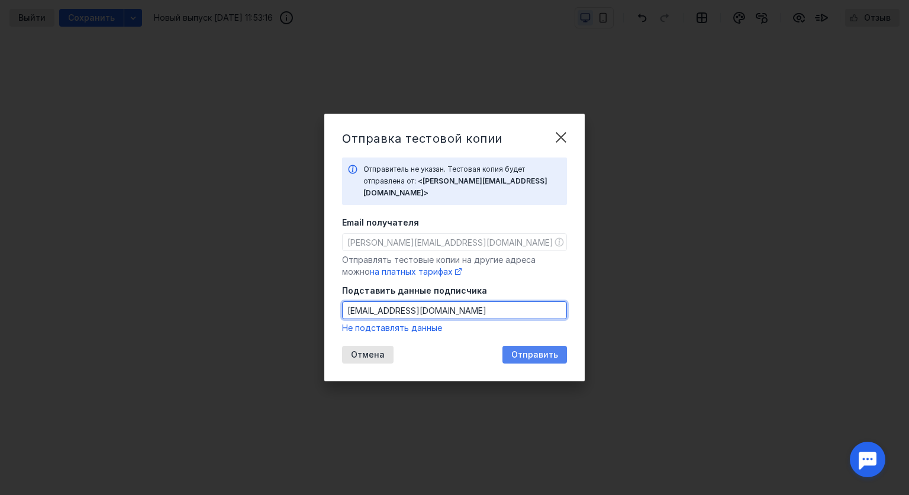
type input "[EMAIL_ADDRESS][DOMAIN_NAME]"
click at [543, 350] on span "Отправить" at bounding box center [534, 355] width 47 height 10
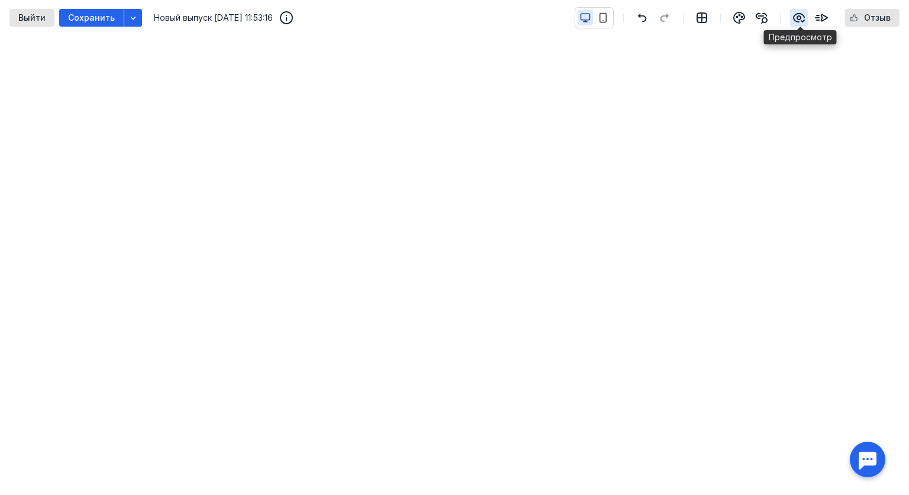
click at [801, 17] on icon "button" at bounding box center [799, 18] width 11 height 8
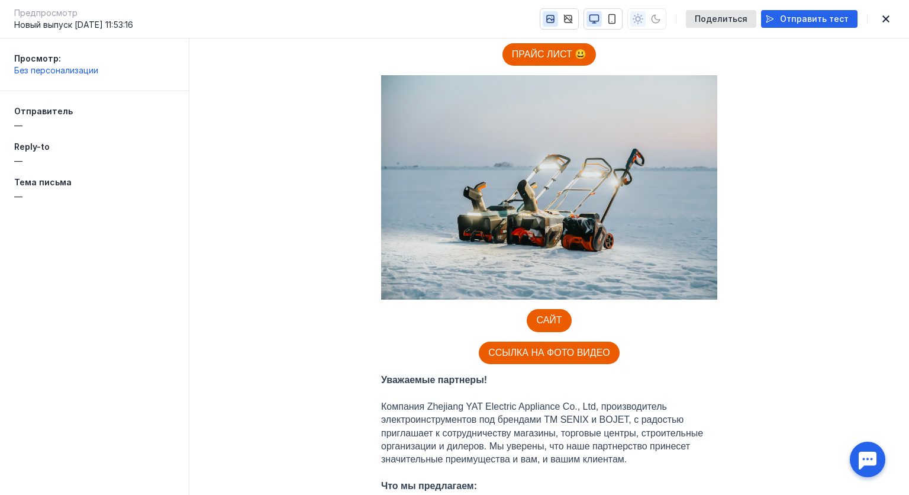
click at [36, 127] on span "—" at bounding box center [94, 126] width 160 height 12
click at [27, 159] on span "—" at bounding box center [94, 161] width 160 height 12
click at [25, 189] on div "Тема письма —" at bounding box center [94, 189] width 160 height 26
click at [56, 72] on span "Без персонализации" at bounding box center [56, 70] width 84 height 10
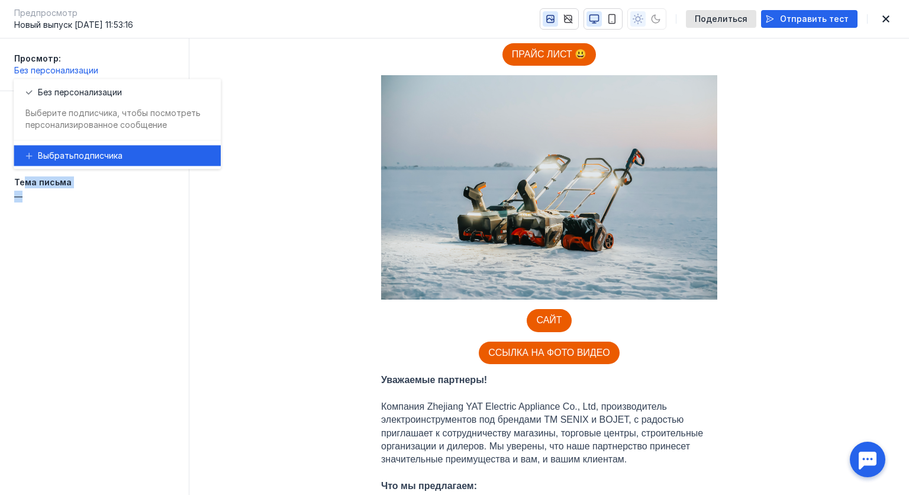
click at [66, 153] on span "Выбрать" at bounding box center [56, 156] width 36 height 12
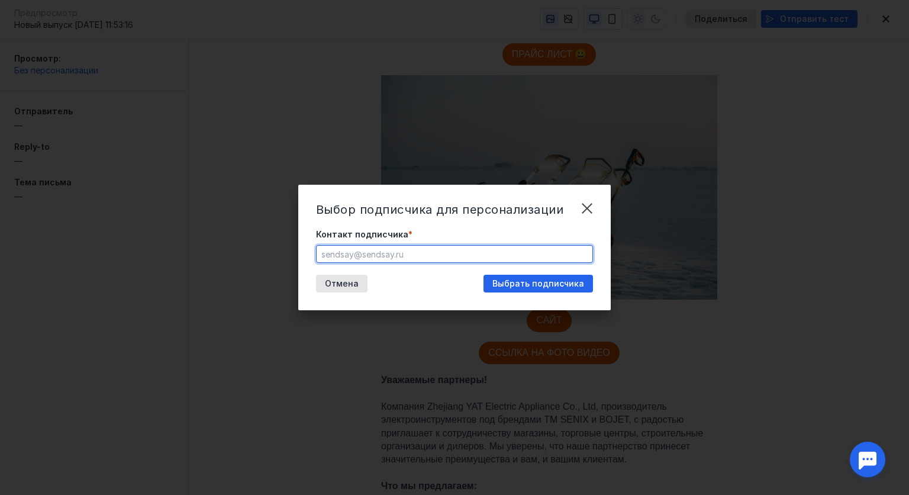
click at [419, 256] on input "Контакт подписчика *" at bounding box center [455, 254] width 276 height 17
paste input "Head Of Sales Turgenev R.M. <[EMAIL_ADDRESS][DOMAIN_NAME]>"
drag, startPoint x: 444, startPoint y: 253, endPoint x: 323, endPoint y: 206, distance: 129.5
click at [319, 224] on div "Выбор подписчика для персонализации Контакт подписчика * Head Of Sales Turgenev…" at bounding box center [454, 247] width 313 height 125
click at [440, 253] on input "[EMAIL_ADDRESS][DOMAIN_NAME]>" at bounding box center [455, 254] width 276 height 17
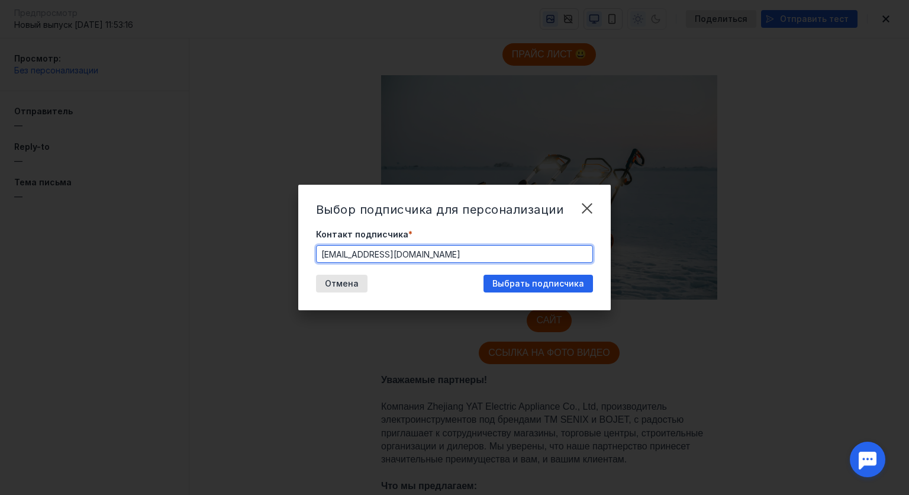
type input "[EMAIL_ADDRESS][DOMAIN_NAME]"
click at [542, 289] on div "Выбрать подписчика" at bounding box center [538, 284] width 109 height 18
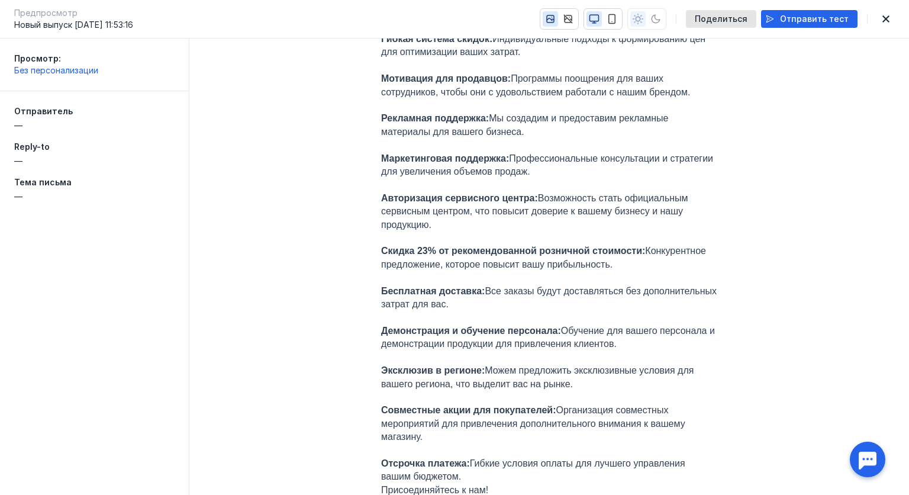
scroll to position [59, 0]
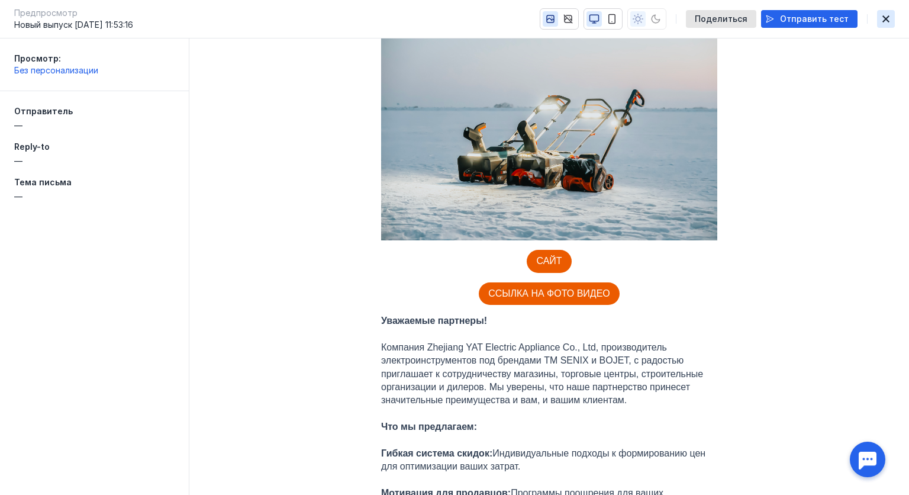
click at [893, 21] on icon "button" at bounding box center [886, 18] width 14 height 9
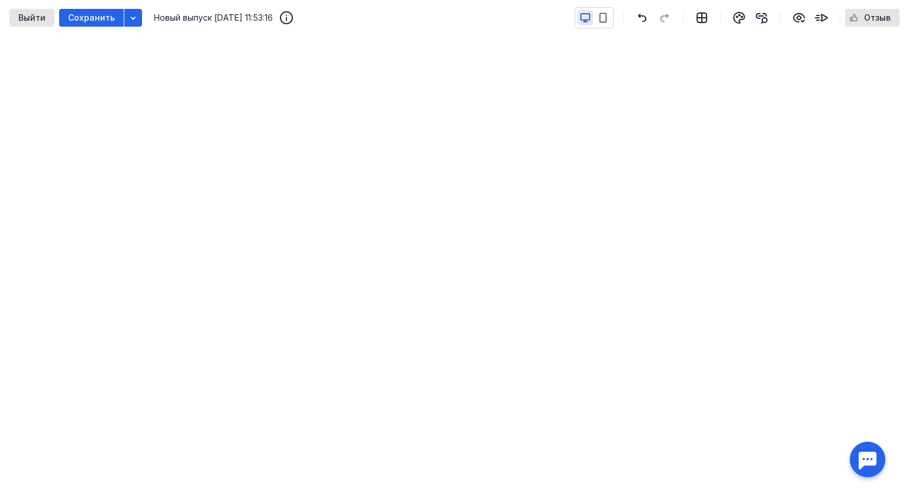
click at [198, 12] on span "Новый выпуск [DATE] 11:53:16" at bounding box center [213, 18] width 119 height 12
click at [294, 18] on icon "button" at bounding box center [286, 18] width 14 height 14
click at [87, 19] on span "Сохранить" at bounding box center [91, 18] width 47 height 10
click at [97, 468] on span "Контент письма обновлен" at bounding box center [98, 467] width 114 height 12
click at [606, 21] on icon "button" at bounding box center [603, 18] width 7 height 9
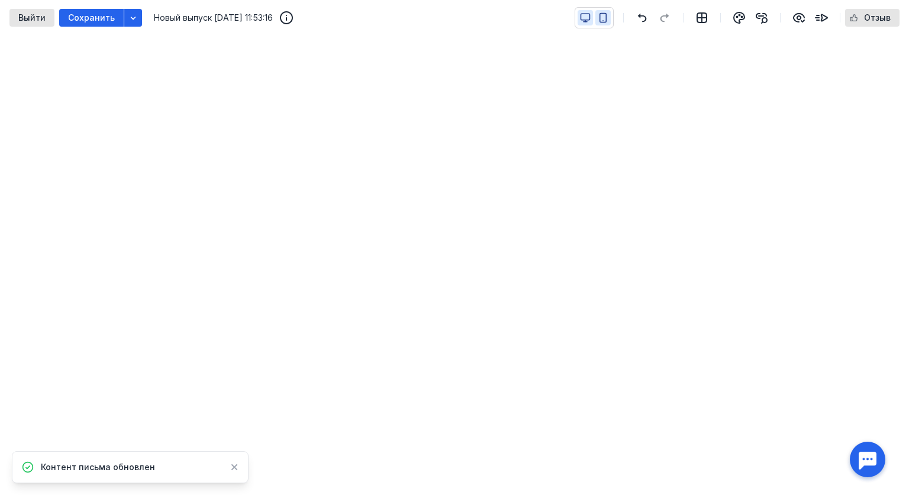
click at [587, 15] on icon "button" at bounding box center [585, 17] width 11 height 11
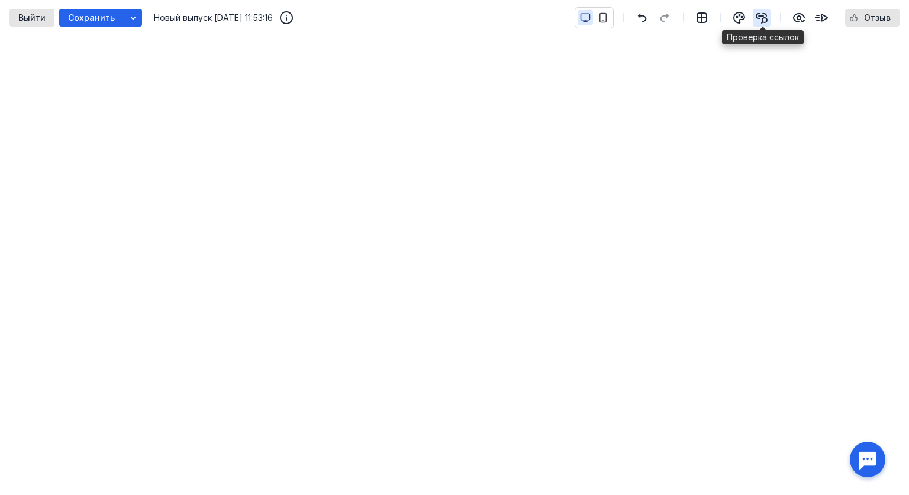
click at [764, 16] on icon "button" at bounding box center [761, 18] width 11 height 9
click at [872, 17] on span "Отзыв" at bounding box center [877, 18] width 27 height 10
click at [816, 19] on icon "button" at bounding box center [821, 18] width 14 height 14
click at [201, 20] on span "Новый выпуск [DATE] 11:53:16" at bounding box center [213, 18] width 119 height 12
click at [804, 15] on icon "button" at bounding box center [799, 18] width 11 height 8
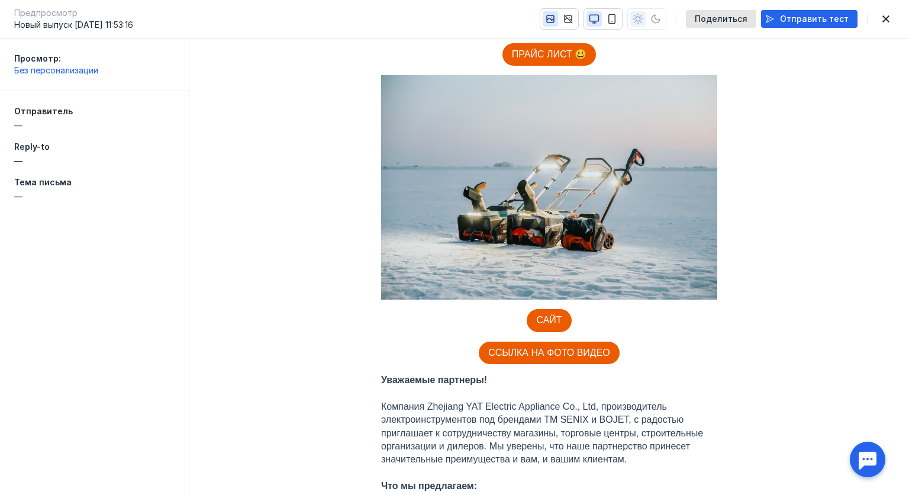
scroll to position [0, 0]
click at [64, 67] on span "Без персонализации" at bounding box center [56, 70] width 84 height 10
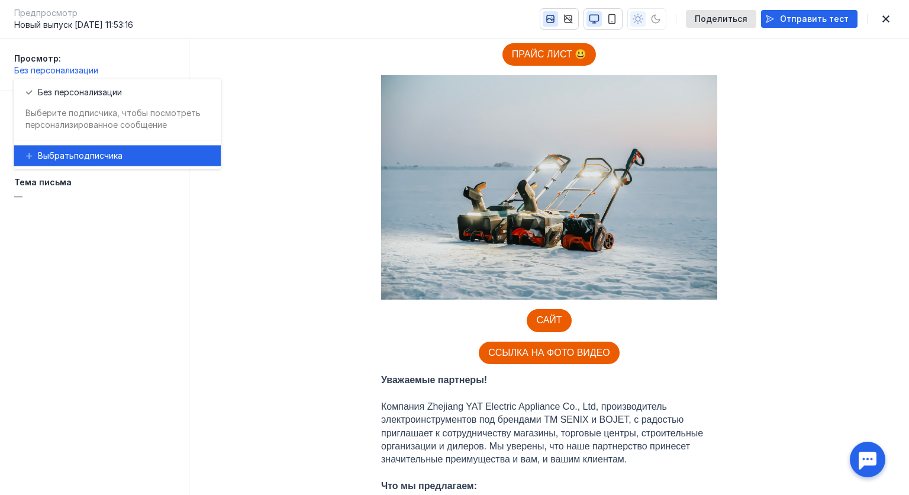
click at [67, 152] on span "Выбрать" at bounding box center [56, 156] width 36 height 12
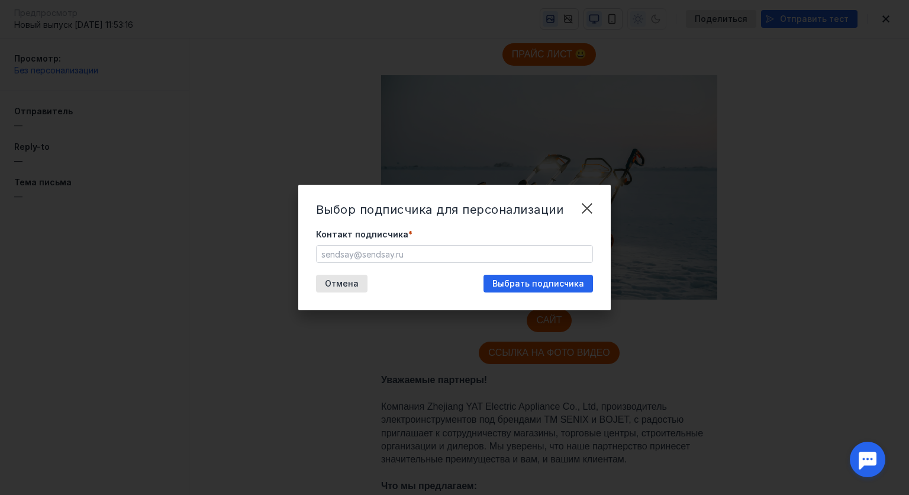
click at [378, 256] on input "Контакт подписчика *" at bounding box center [455, 254] width 276 height 17
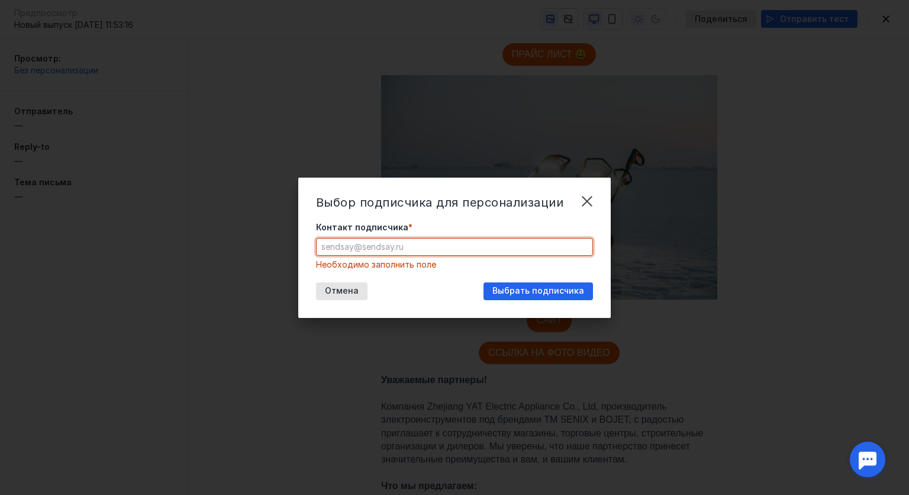
click at [461, 244] on input "Контакт подписчика *" at bounding box center [455, 247] width 276 height 17
paste input "Head Of Sales Turgenev R.M. <[EMAIL_ADDRESS][DOMAIN_NAME]>"
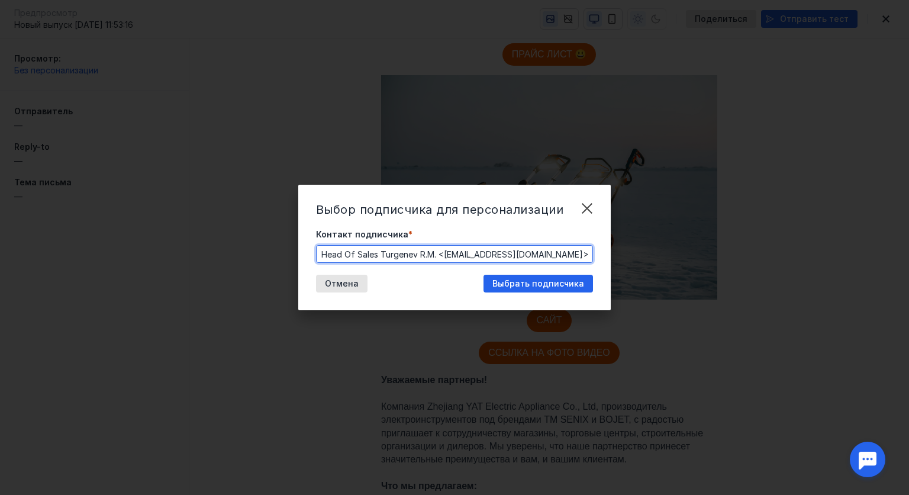
drag, startPoint x: 445, startPoint y: 252, endPoint x: 327, endPoint y: 214, distance: 124.5
click at [322, 222] on div "Выбор подписчика для персонализации Контакт подписчика * Head Of Sales Turgenev…" at bounding box center [454, 247] width 313 height 125
drag, startPoint x: 437, startPoint y: 259, endPoint x: 434, endPoint y: 248, distance: 11.5
click at [437, 258] on input "[EMAIL_ADDRESS][DOMAIN_NAME]>" at bounding box center [455, 254] width 276 height 17
type input "[EMAIL_ADDRESS][DOMAIN_NAME]"
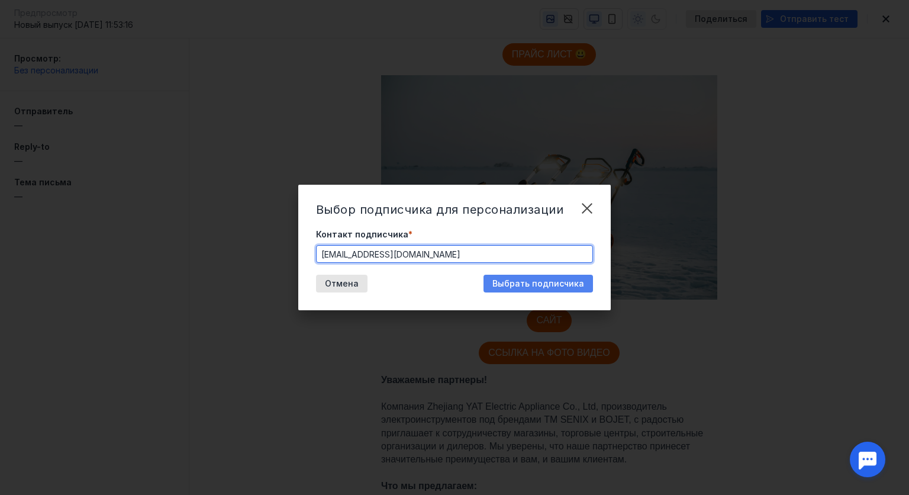
click at [552, 286] on span "Выбрать подписчика" at bounding box center [538, 284] width 92 height 10
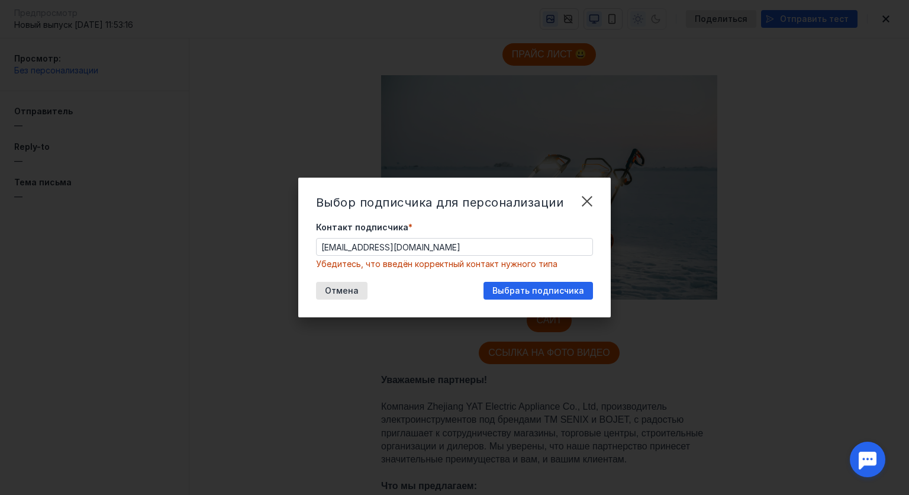
drag, startPoint x: 772, startPoint y: 233, endPoint x: 584, endPoint y: 195, distance: 191.9
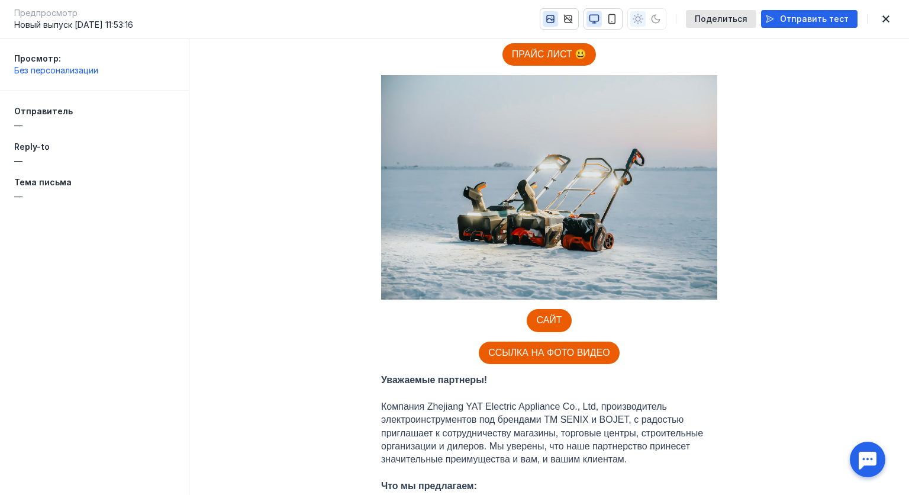
click at [556, 18] on icon "button" at bounding box center [550, 19] width 11 height 11
click at [556, 14] on icon "button" at bounding box center [550, 19] width 11 height 11
click at [574, 18] on icon "button" at bounding box center [568, 19] width 11 height 11
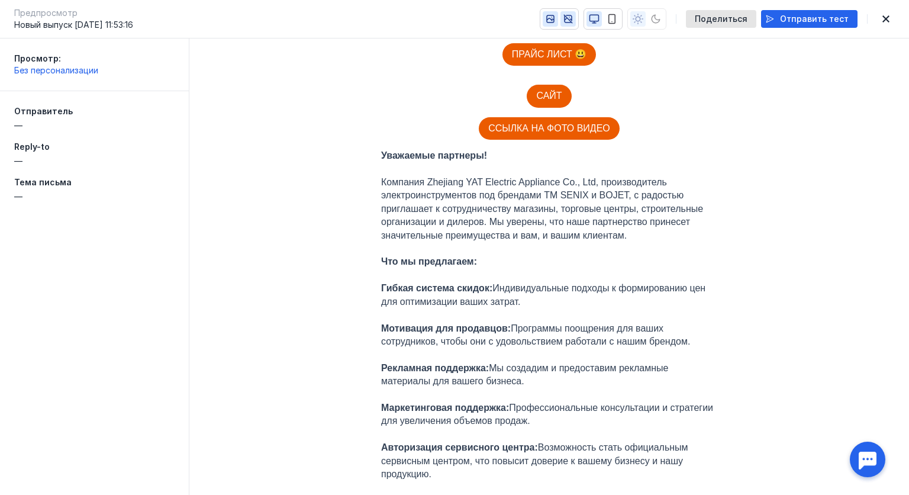
click at [556, 16] on icon "button" at bounding box center [550, 19] width 11 height 11
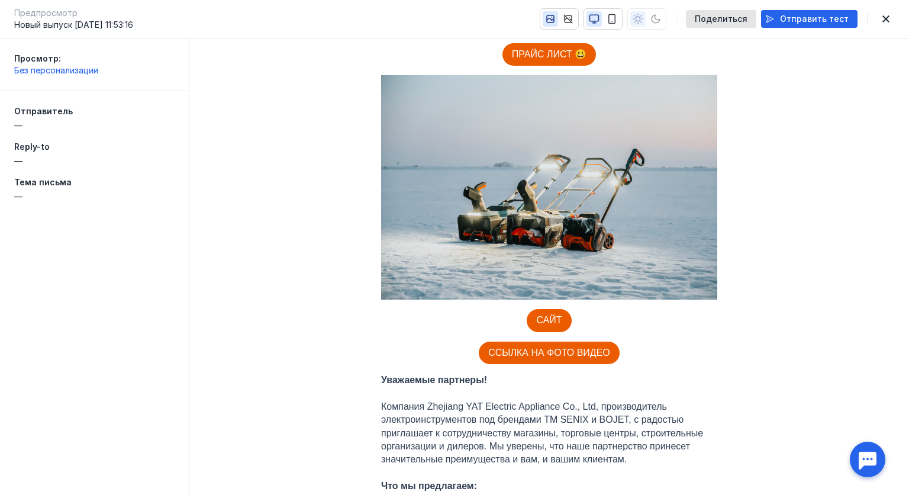
click at [40, 118] on div "Отправитель —" at bounding box center [94, 118] width 160 height 26
click at [43, 114] on span "Отправитель" at bounding box center [43, 111] width 59 height 10
click at [31, 129] on span "—" at bounding box center [94, 126] width 160 height 12
click at [13, 125] on div "Отправитель — Reply-to — Тема письма —" at bounding box center [94, 153] width 189 height 125
click at [23, 160] on span "—" at bounding box center [94, 161] width 160 height 12
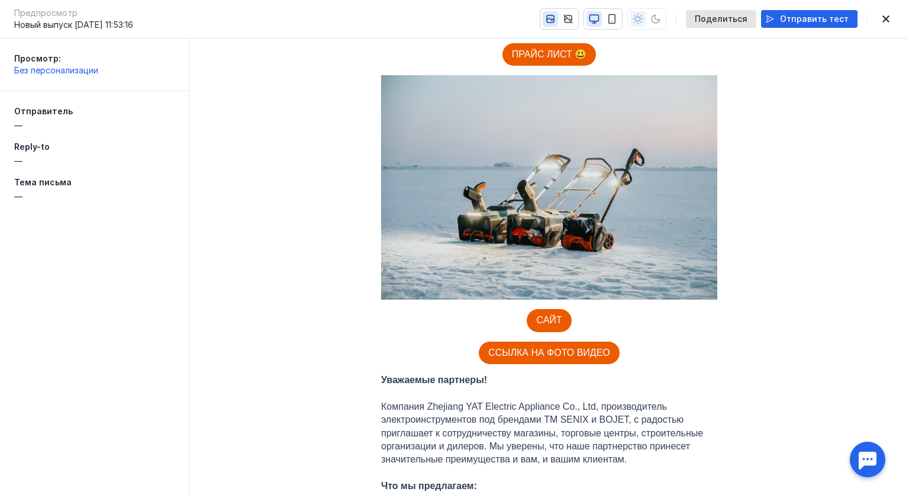
click at [83, 27] on span "Новый выпуск [DATE] 11:53:16" at bounding box center [73, 25] width 119 height 12
click at [616, 19] on icon "button" at bounding box center [612, 19] width 7 height 9
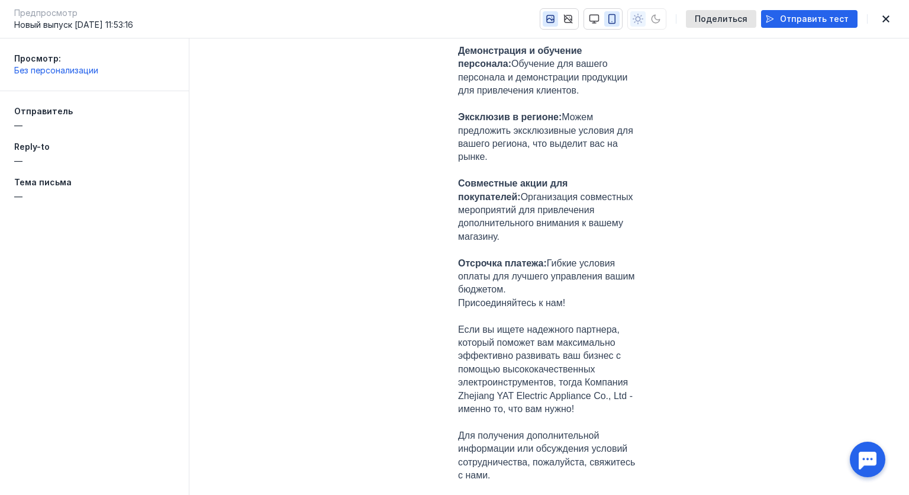
scroll to position [605, 0]
